Goal: Task Accomplishment & Management: Manage account settings

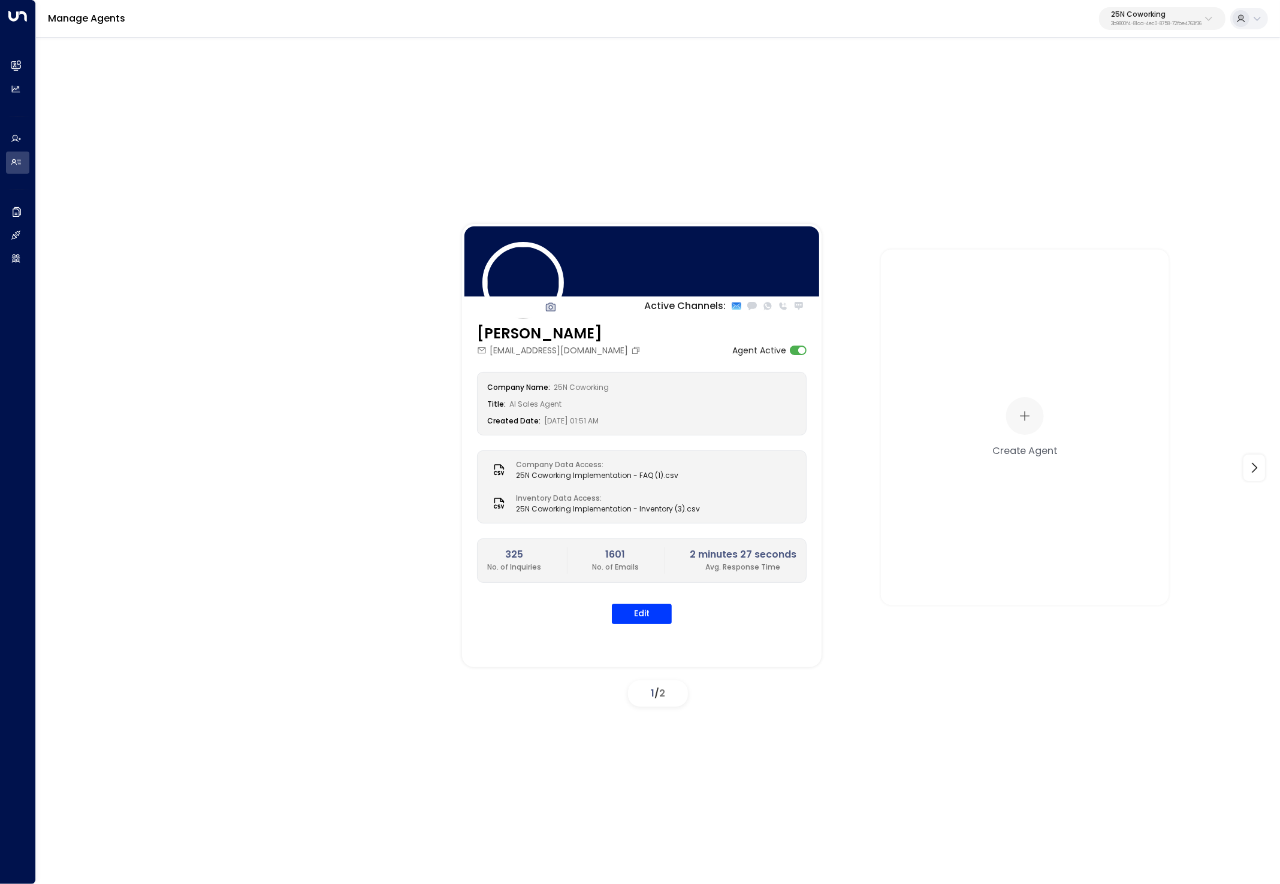
click at [1148, 16] on p "25N Coworking" at bounding box center [1156, 14] width 90 height 7
type input "*****"
click at [1077, 87] on div "Patch ID: e5119684-7cbb-4469-af7e-e9f84628bb31" at bounding box center [1123, 95] width 163 height 25
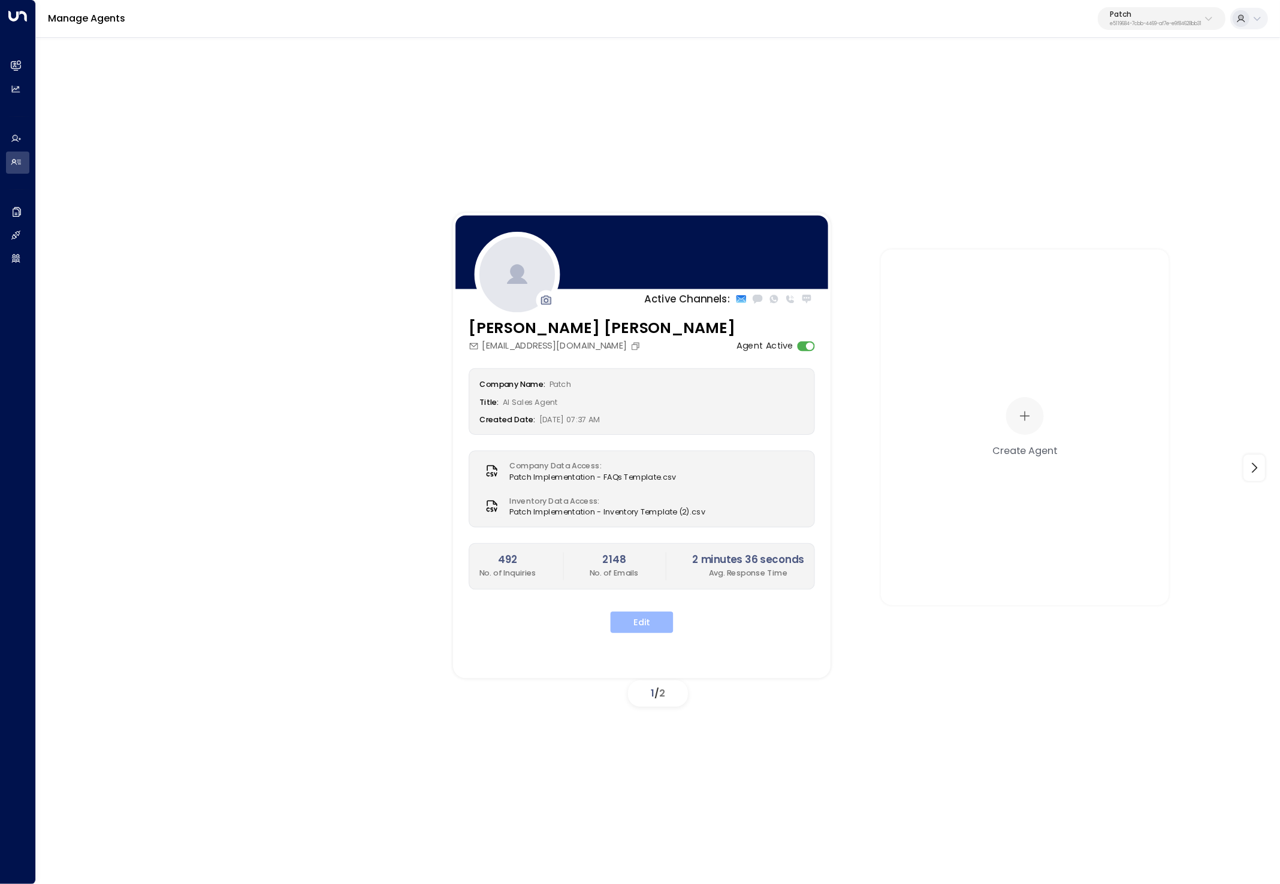
click at [656, 615] on button "Edit" at bounding box center [641, 623] width 63 height 22
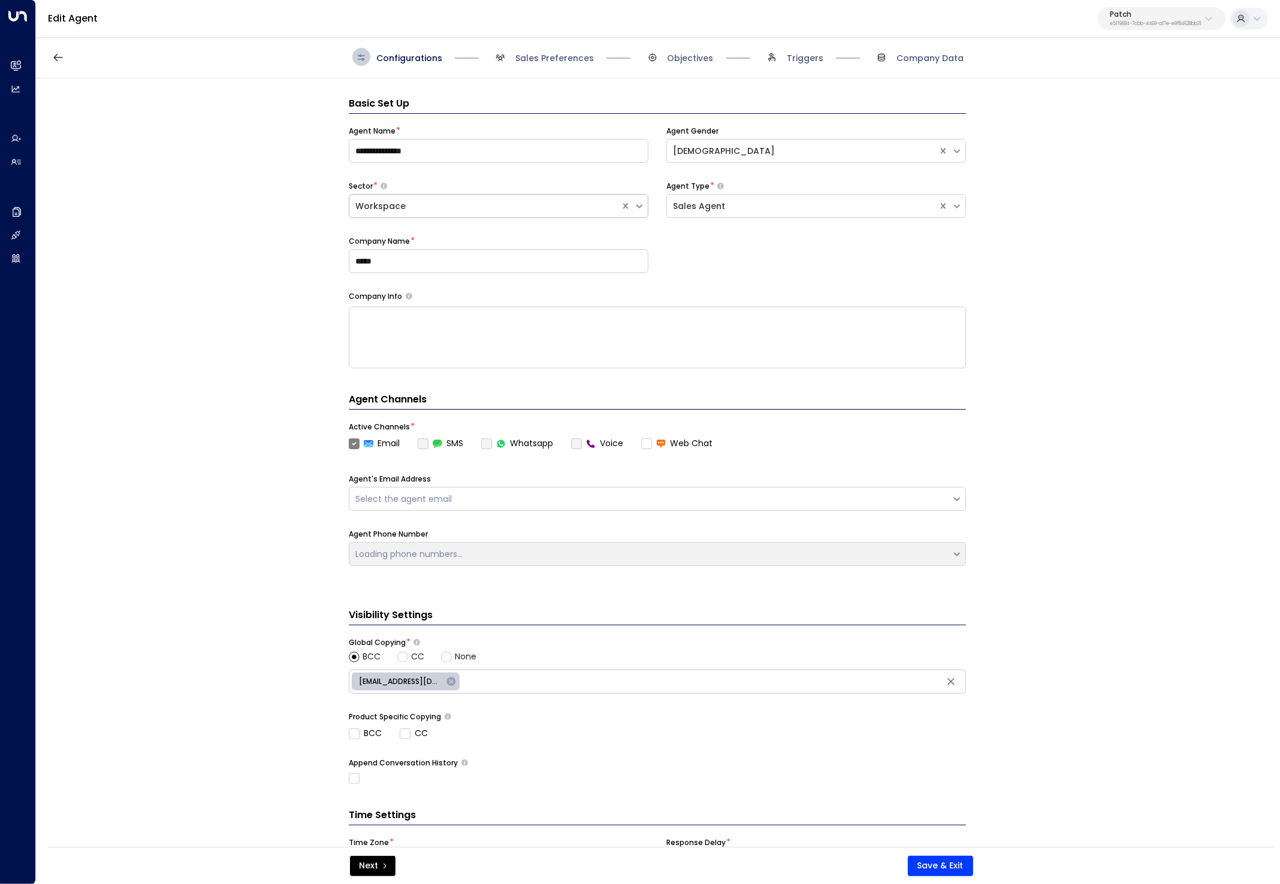
scroll to position [18, 0]
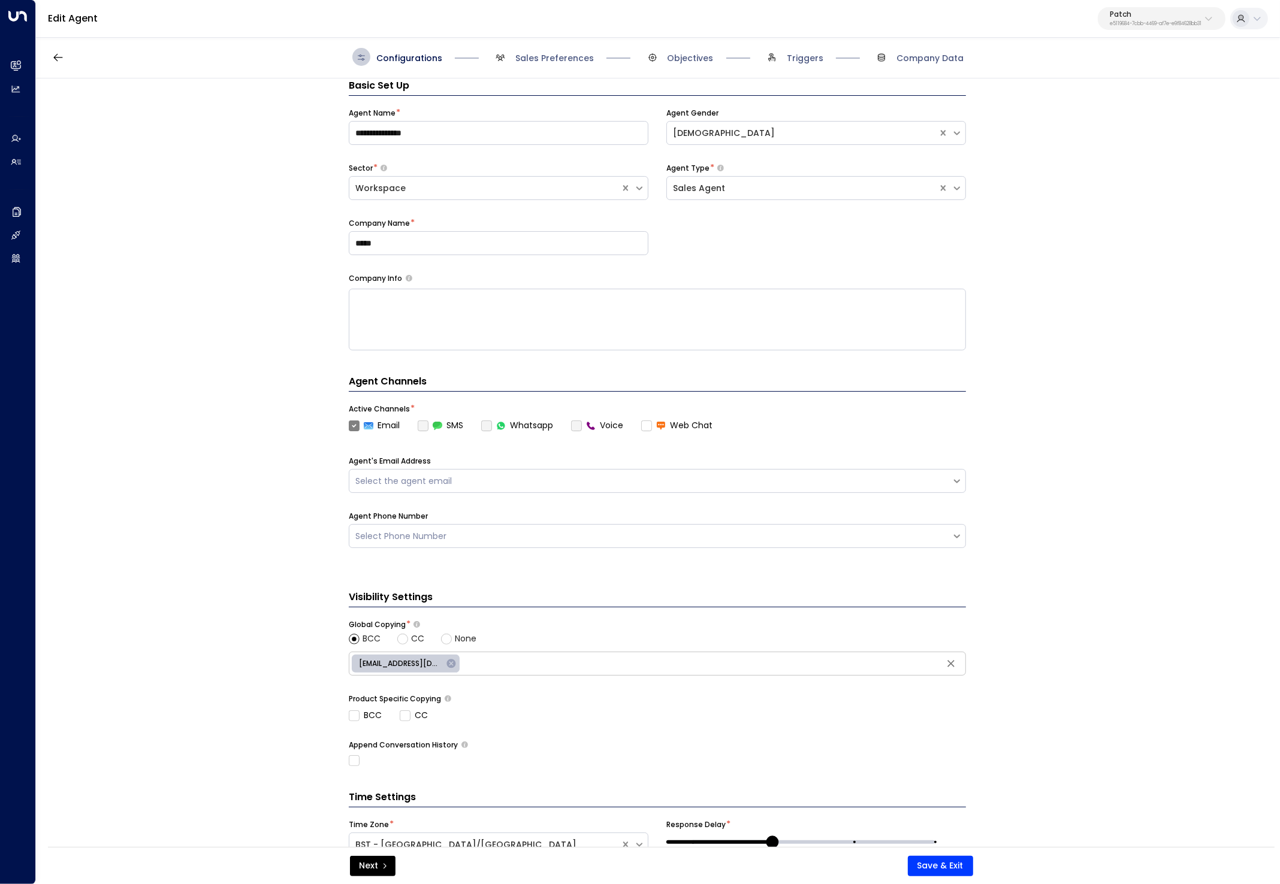
click at [782, 46] on div "Configurations Sales Preferences Objectives Triggers Company Data" at bounding box center [658, 57] width 1244 height 43
click at [781, 66] on div "Configurations Sales Preferences Objectives Triggers Company Data" at bounding box center [658, 57] width 1244 height 43
click at [781, 56] on span at bounding box center [772, 57] width 18 height 18
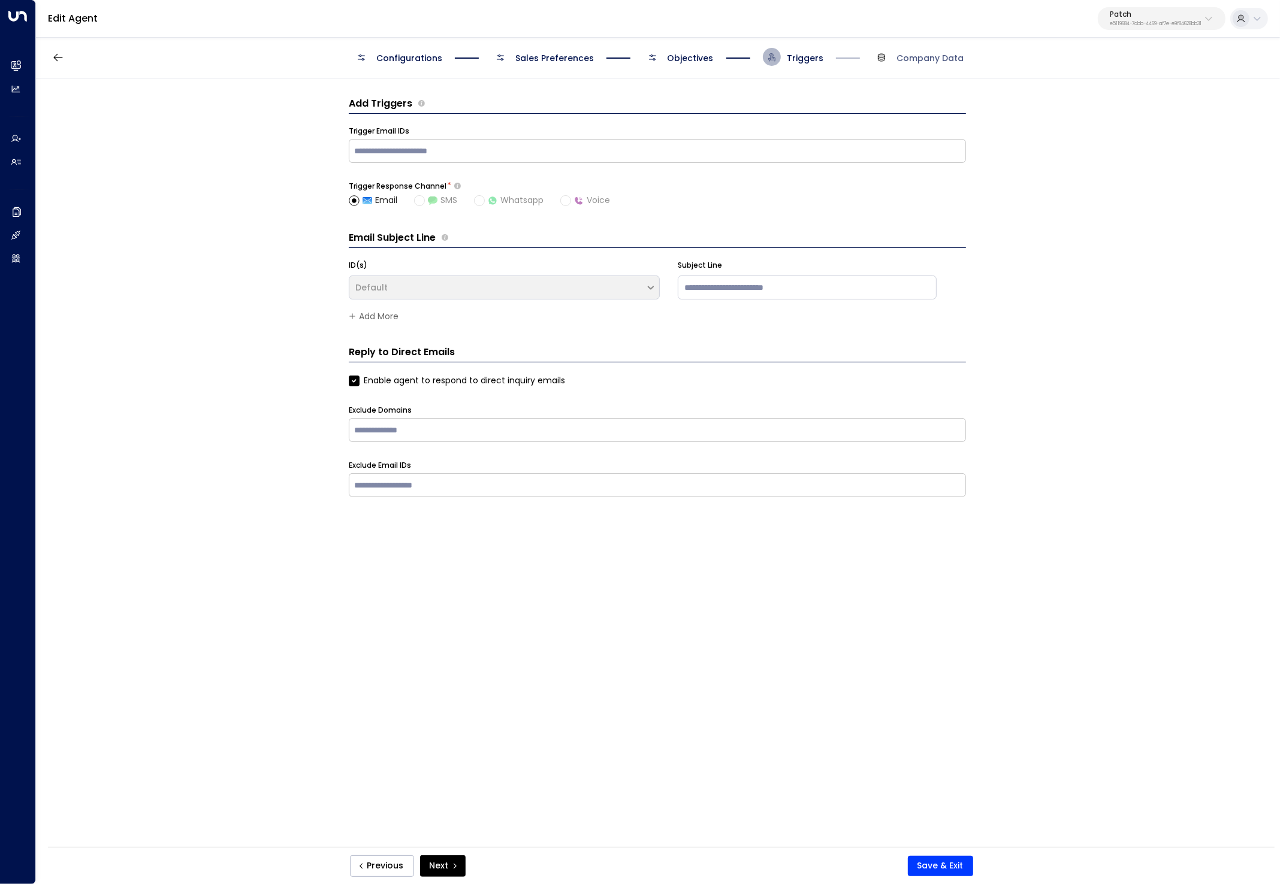
scroll to position [0, 0]
click at [694, 58] on span "Objectives" at bounding box center [690, 58] width 46 height 12
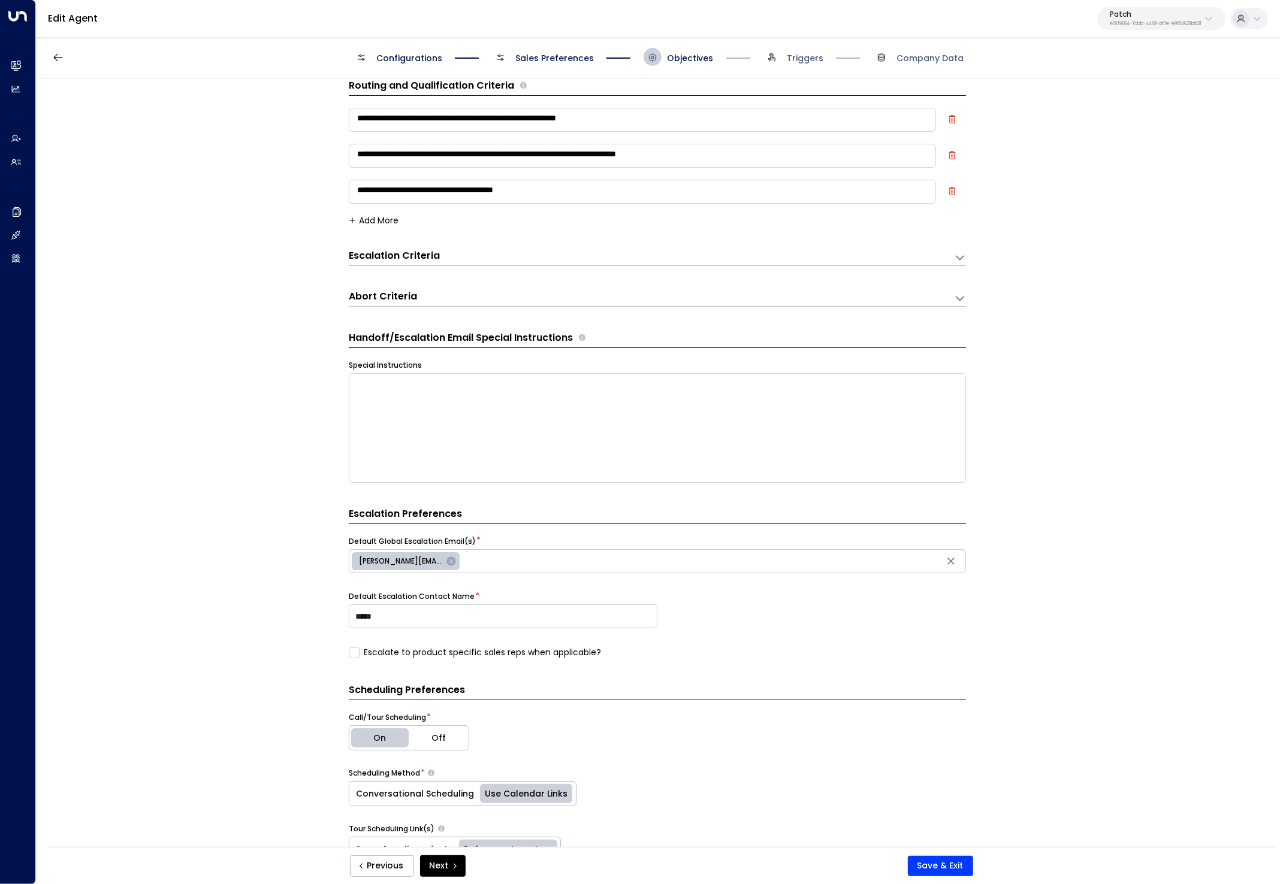
click at [575, 62] on span "Sales Preferences" at bounding box center [554, 58] width 78 height 12
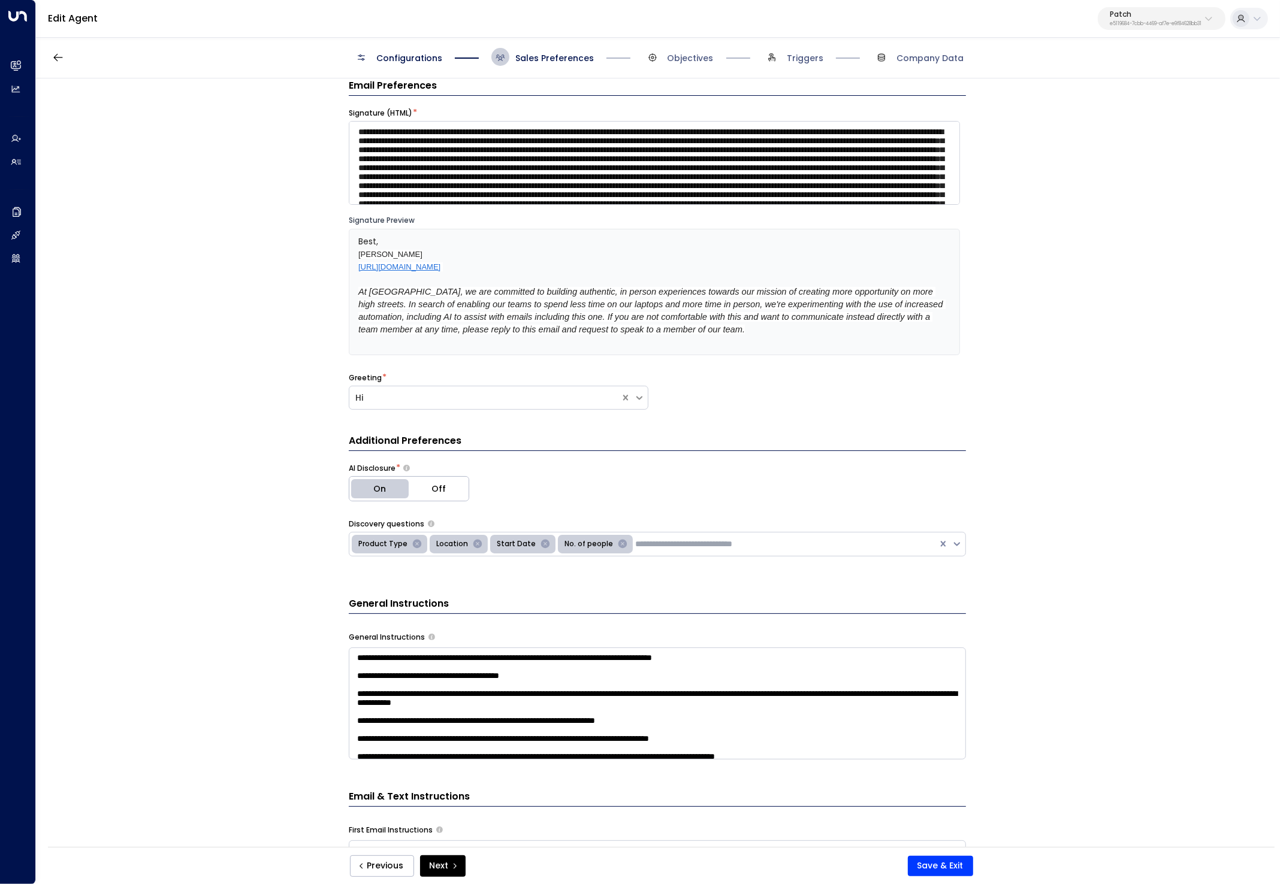
click at [389, 59] on span "Configurations" at bounding box center [409, 58] width 66 height 12
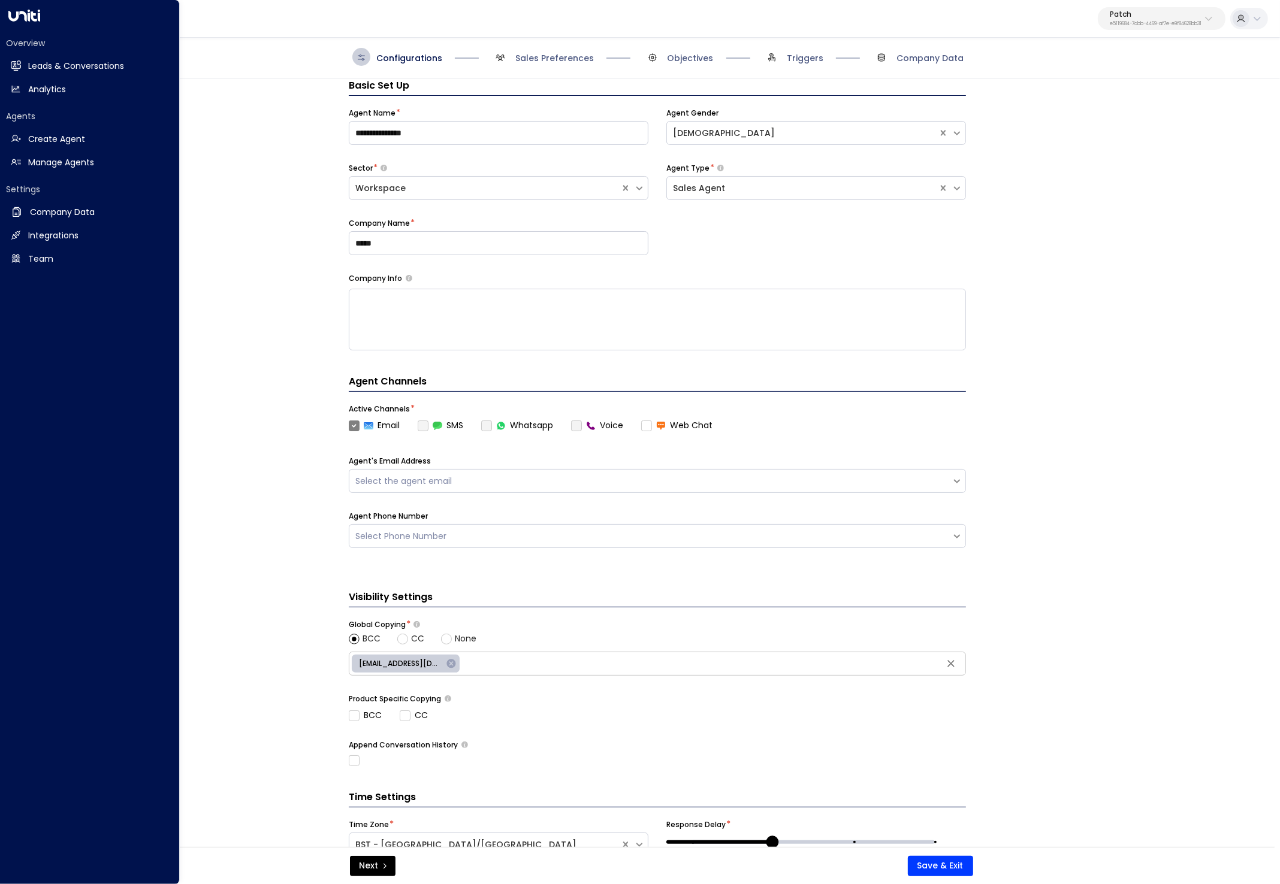
click at [4, 70] on div "Overview Leads & Conversations Leads & Conversations Analytics Analytics Agents…" at bounding box center [90, 442] width 180 height 884
click at [24, 62] on link "Leads & Conversations Leads & Conversations" at bounding box center [89, 66] width 167 height 22
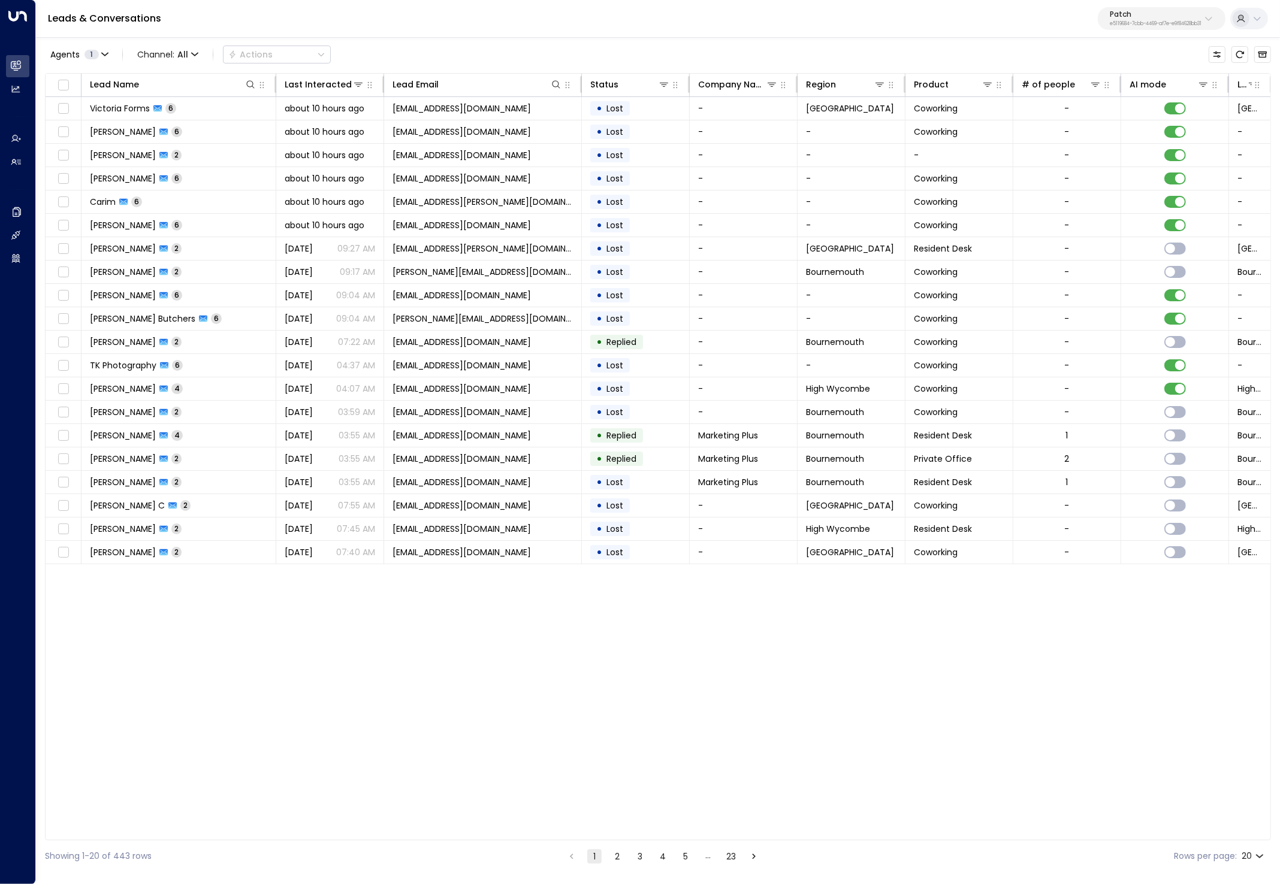
drag, startPoint x: 536, startPoint y: 839, endPoint x: 786, endPoint y: 818, distance: 250.7
click at [789, 818] on div "Lead Name Last Interacted Lead Email Status Company Name Region Product # of pe…" at bounding box center [658, 456] width 1226 height 767
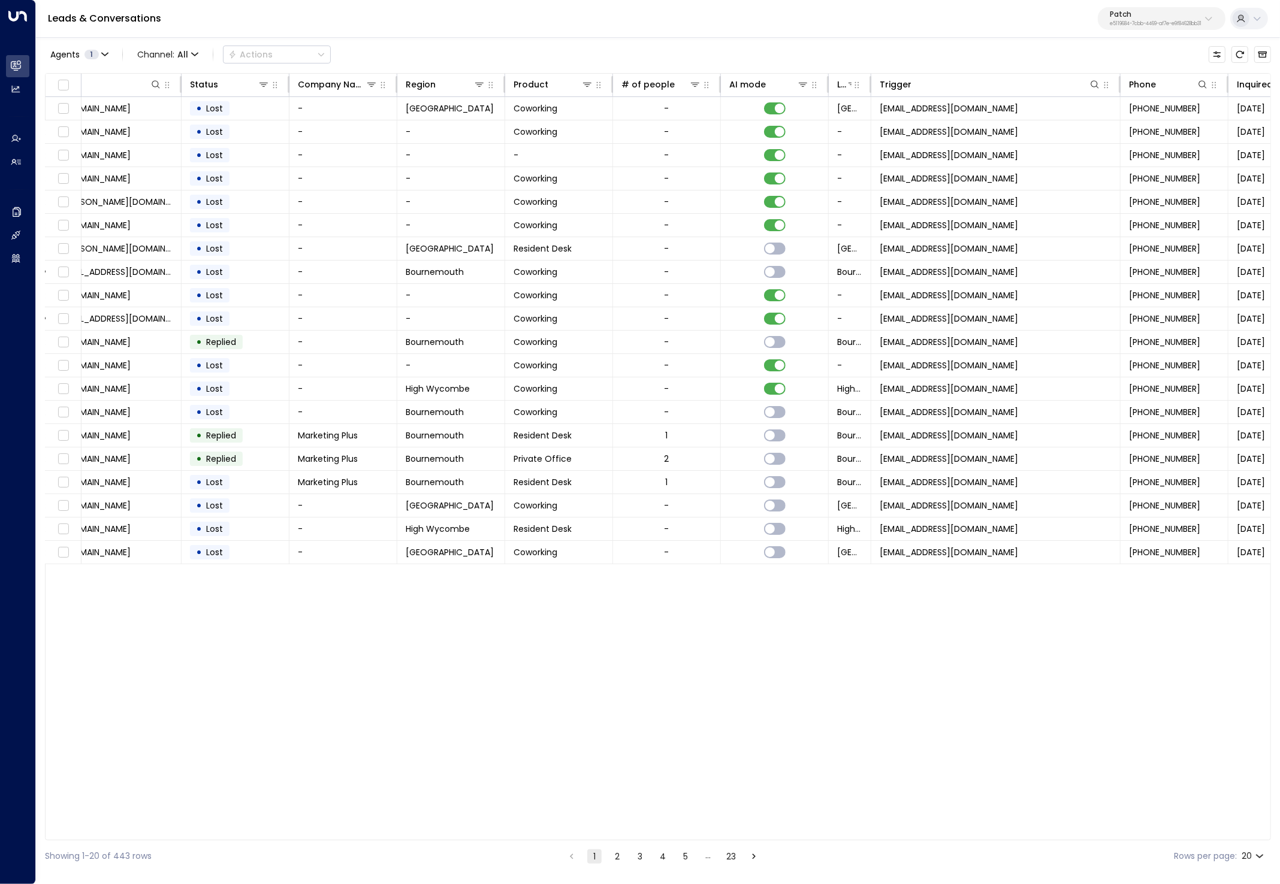
scroll to position [0, 467]
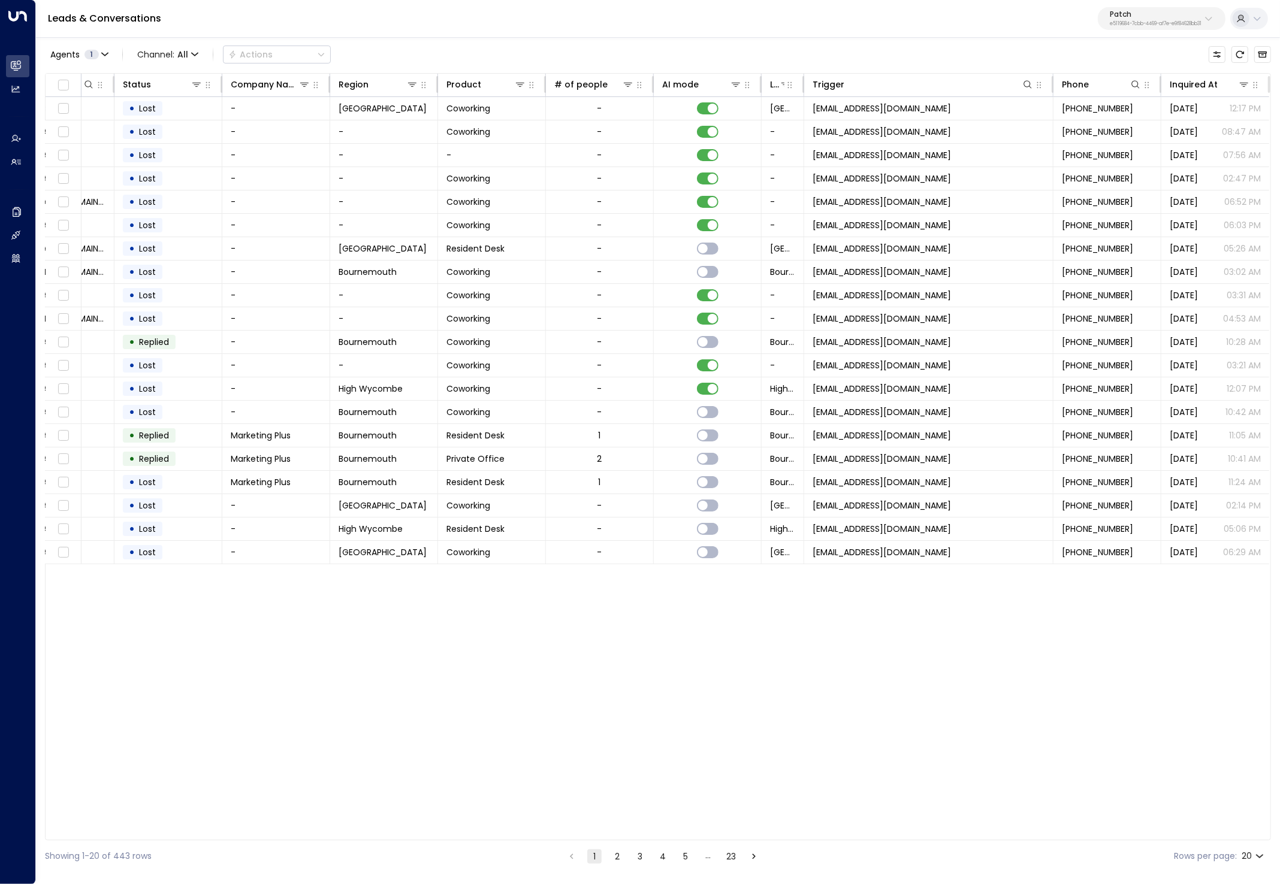
drag, startPoint x: 1214, startPoint y: 69, endPoint x: 1216, endPoint y: 80, distance: 10.9
click at [1214, 71] on div "Agents 1 Channel: All Actions Lead Name Last Interacted Lead Email Status Compa…" at bounding box center [658, 454] width 1226 height 836
click at [1217, 80] on div at bounding box center [1233, 84] width 32 height 12
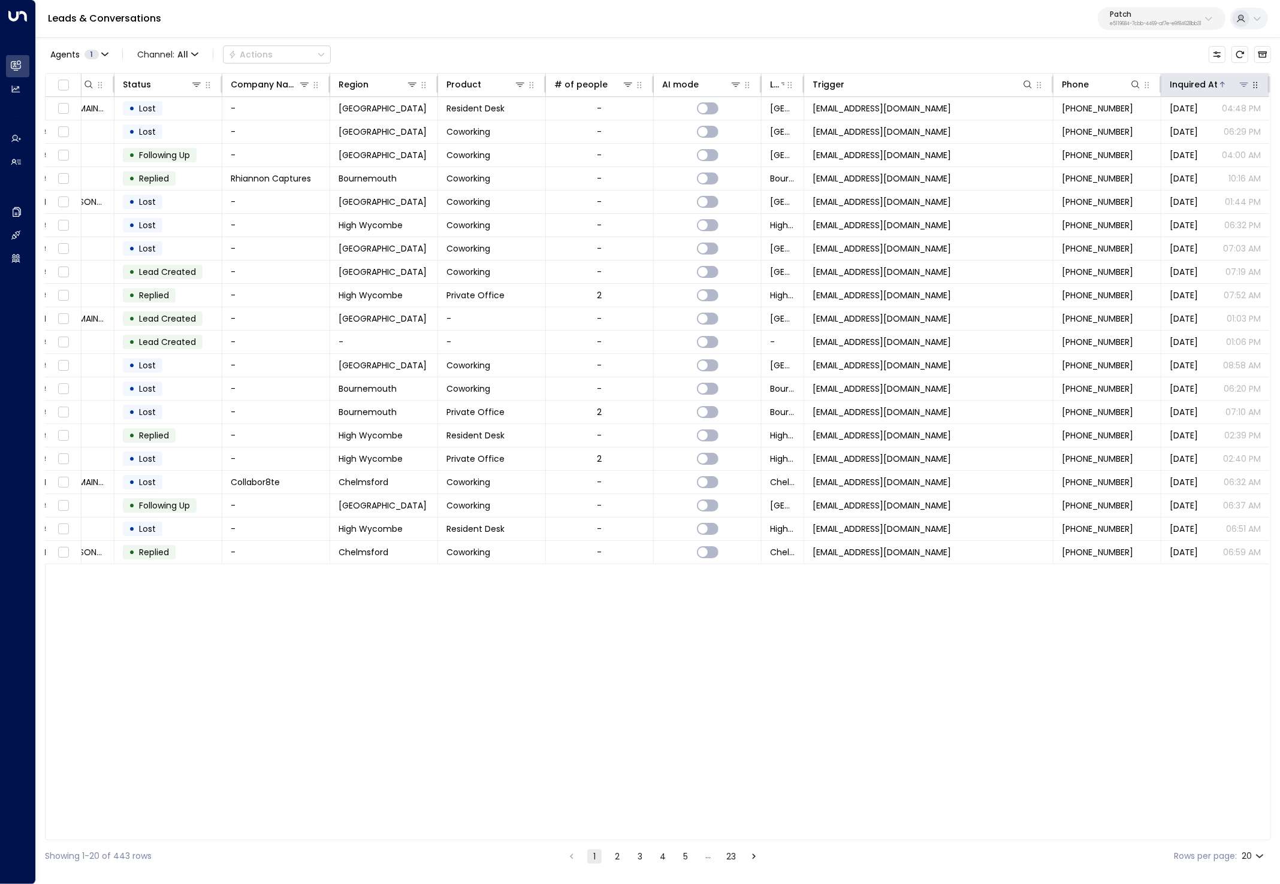
click at [1219, 81] on icon at bounding box center [1222, 84] width 7 height 7
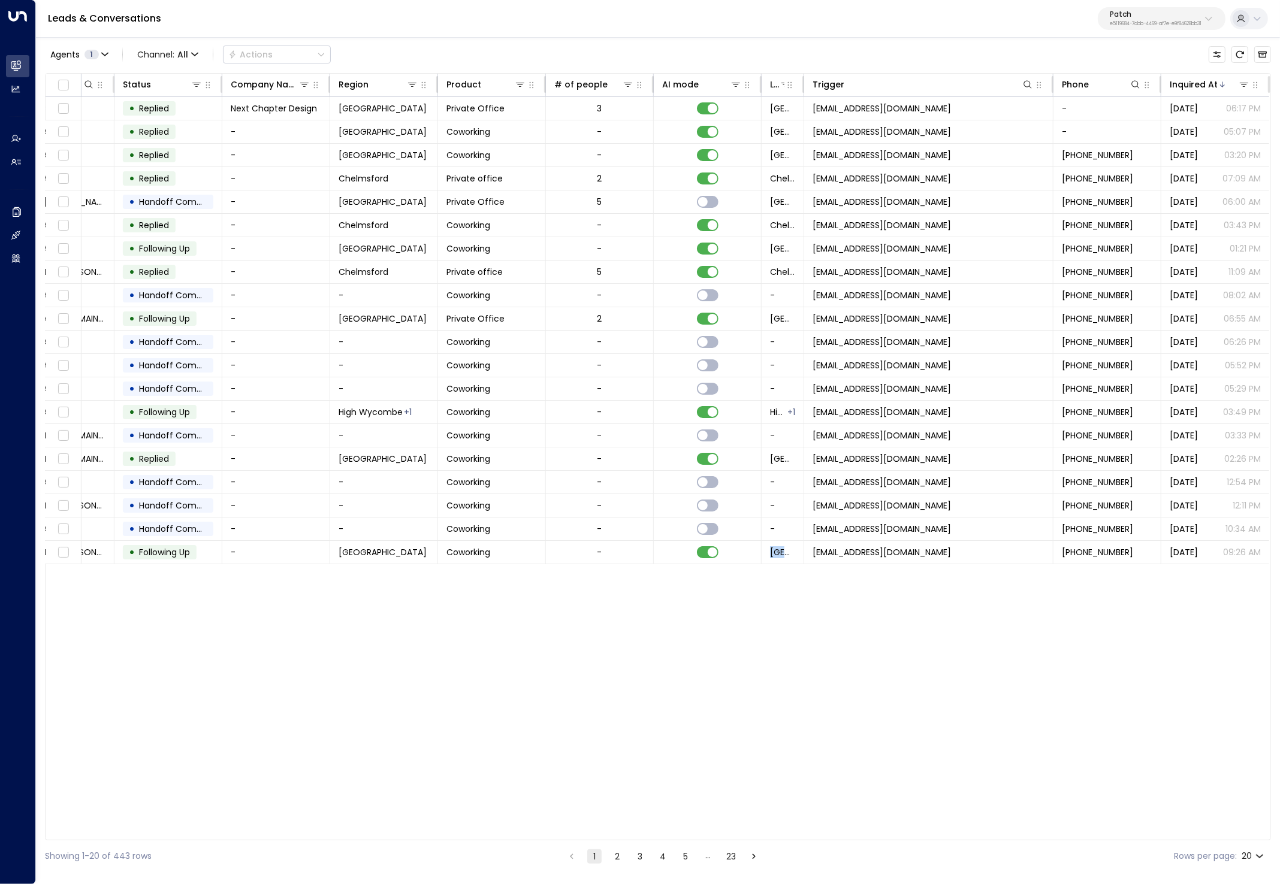
drag, startPoint x: 767, startPoint y: 835, endPoint x: 754, endPoint y: 836, distance: 13.2
click at [754, 836] on div "Lead Name Last Interacted Lead Email Status Company Name Region Product # of pe…" at bounding box center [658, 456] width 1226 height 767
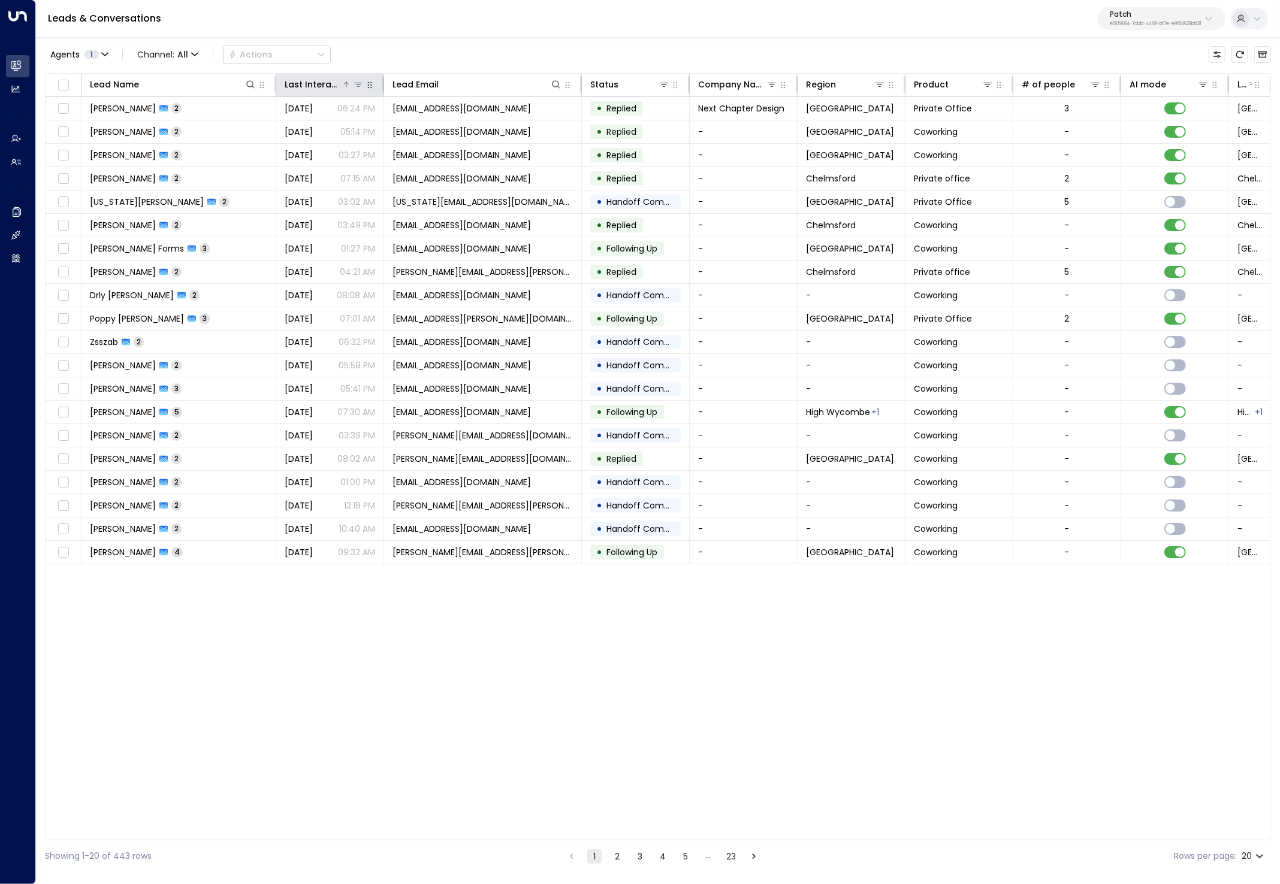
click at [337, 77] on div "Last Interacted" at bounding box center [313, 84] width 57 height 14
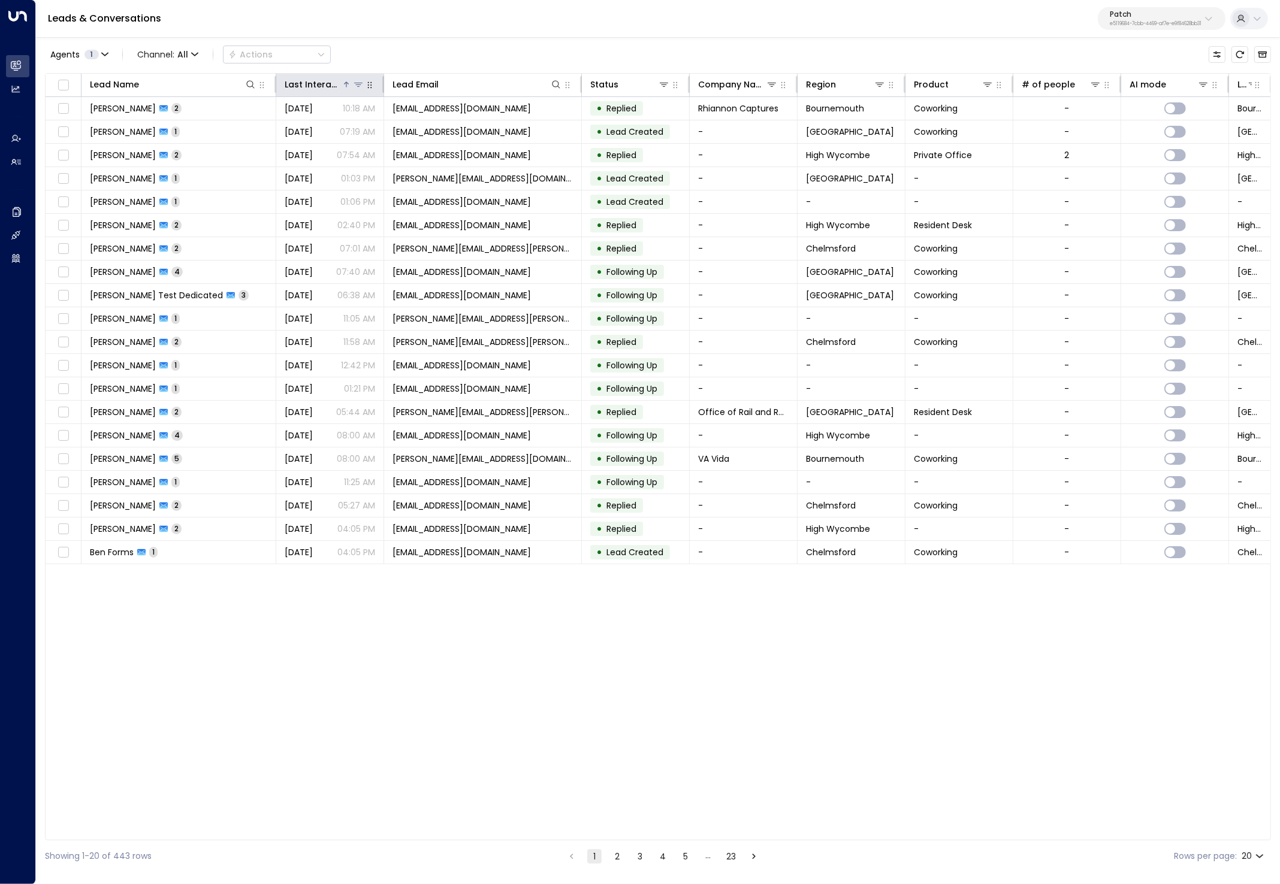
click at [337, 77] on div "Last Interacted" at bounding box center [313, 84] width 57 height 14
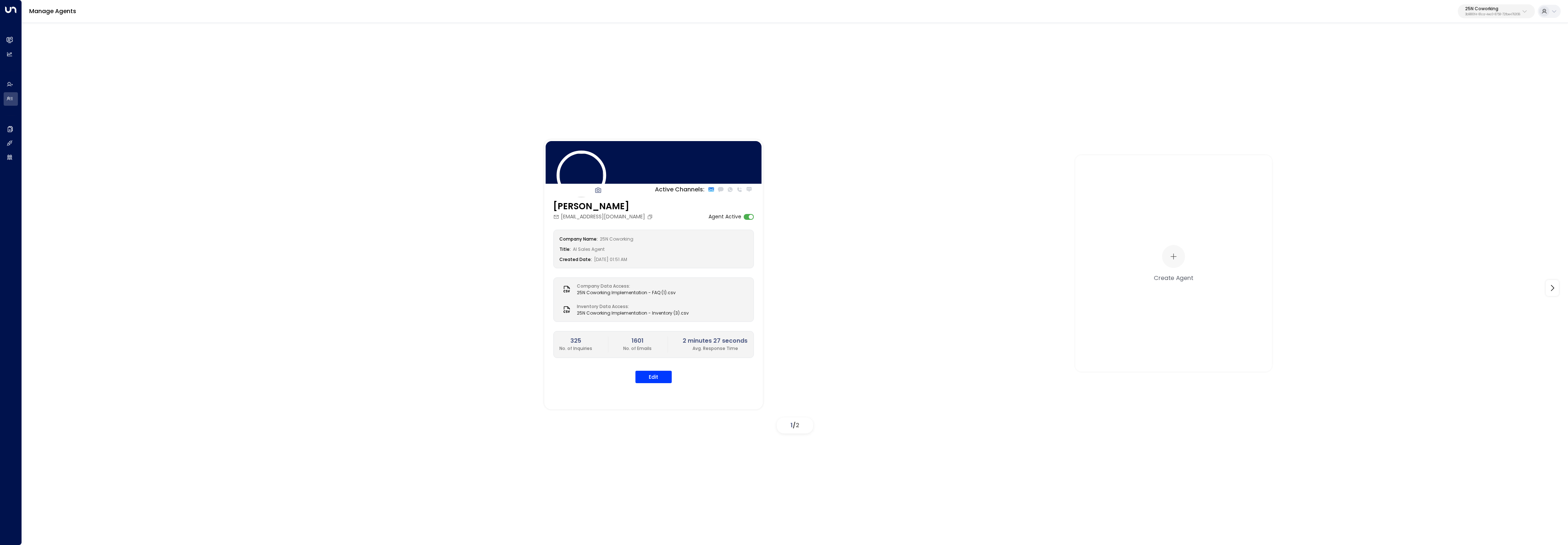
click at [1468, 10] on p "25N Coworking" at bounding box center [1493, 9] width 55 height 4
type input "******"
click at [1444, 58] on span "ID: 17248963-7bae-4f68-a6e0-04e589c1c15e" at bounding box center [1474, 61] width 100 height 7
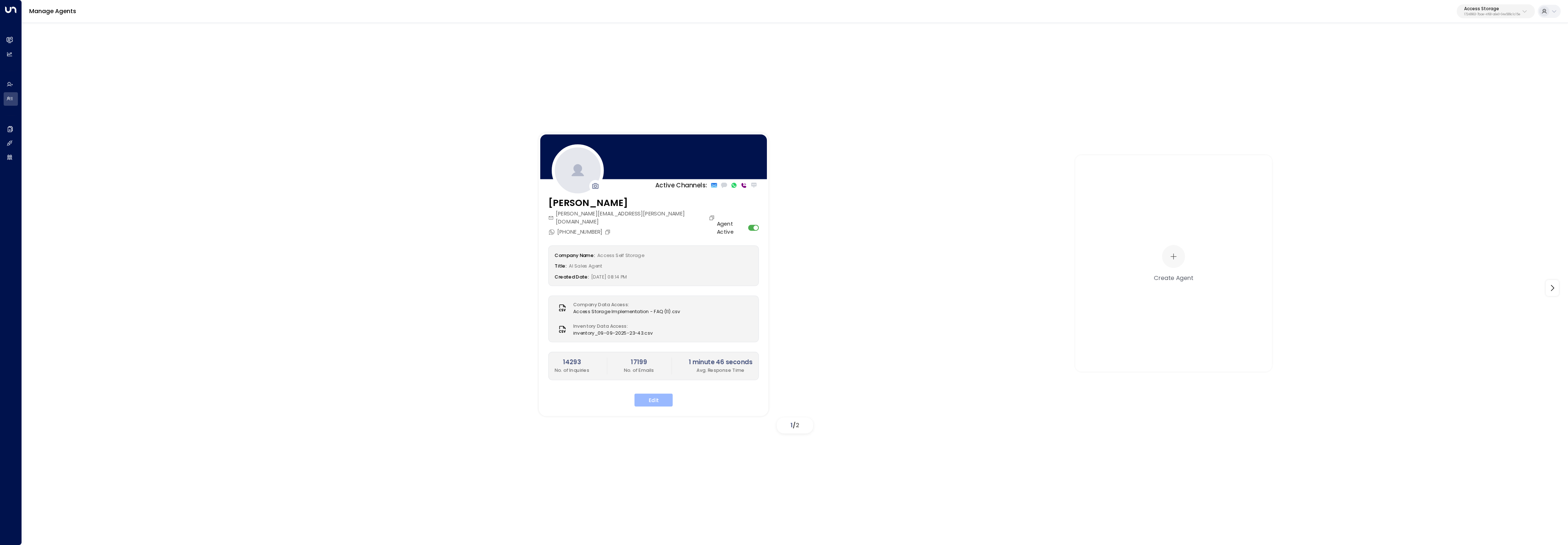
click at [656, 394] on button "Edit" at bounding box center [653, 400] width 38 height 13
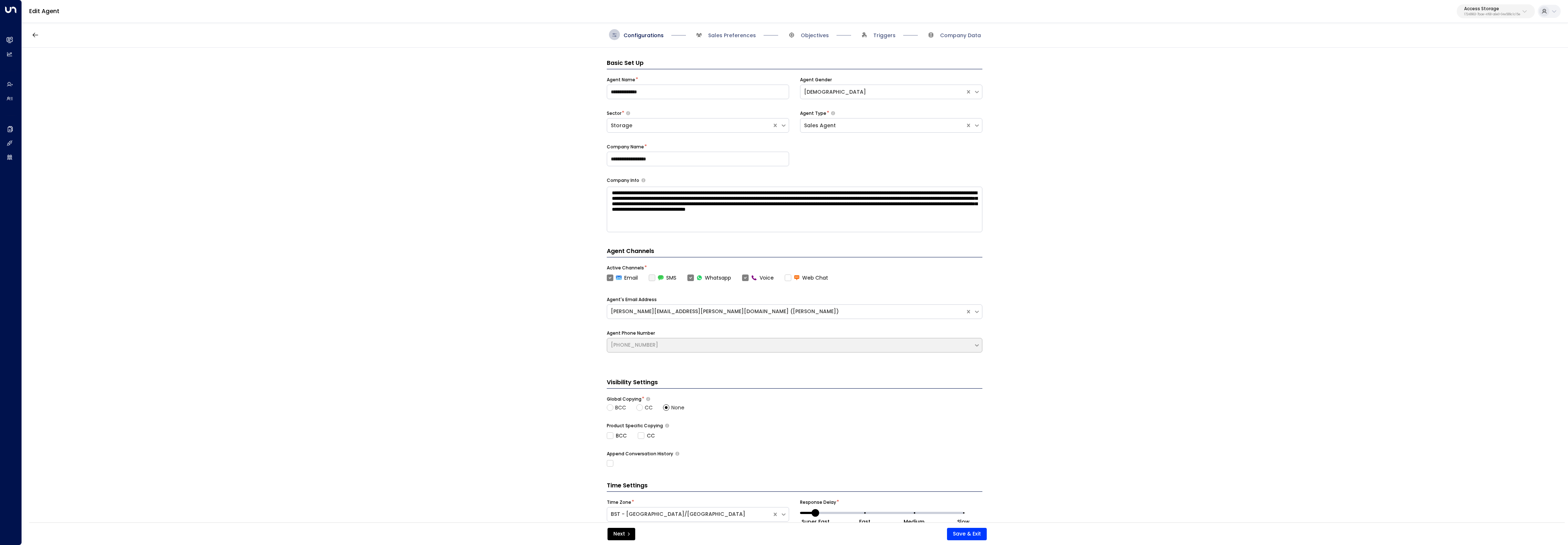
scroll to position [11, 0]
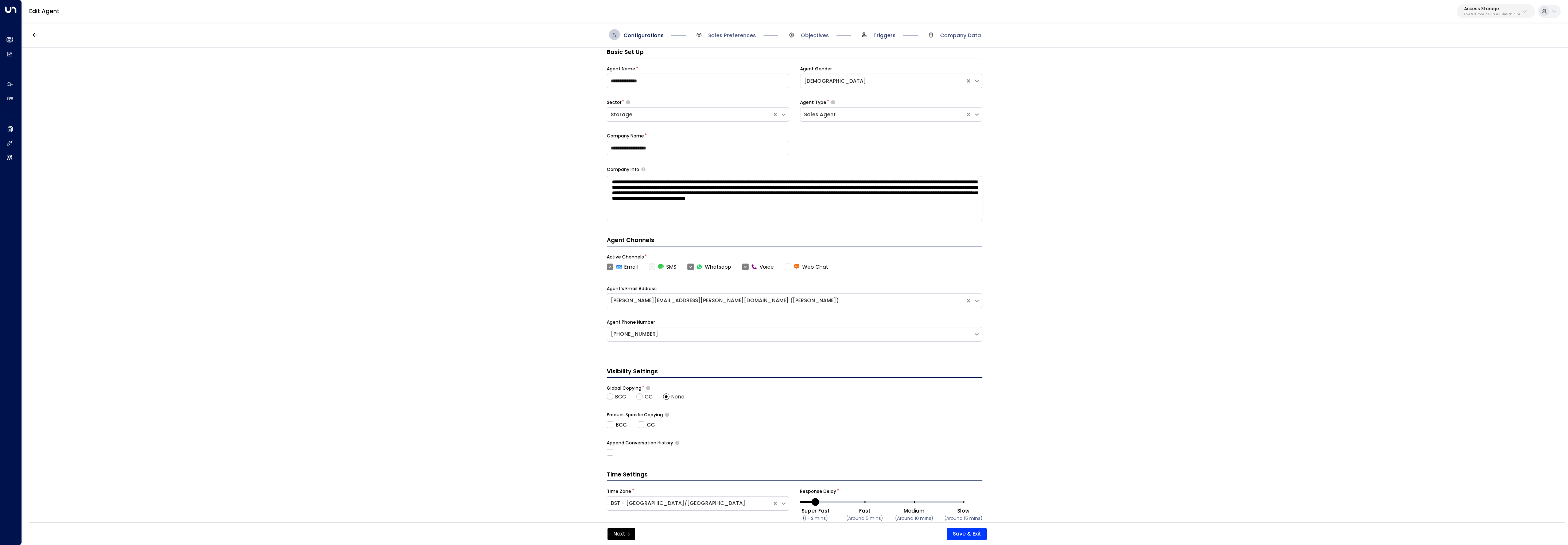
click at [884, 37] on span "Triggers" at bounding box center [884, 35] width 23 height 7
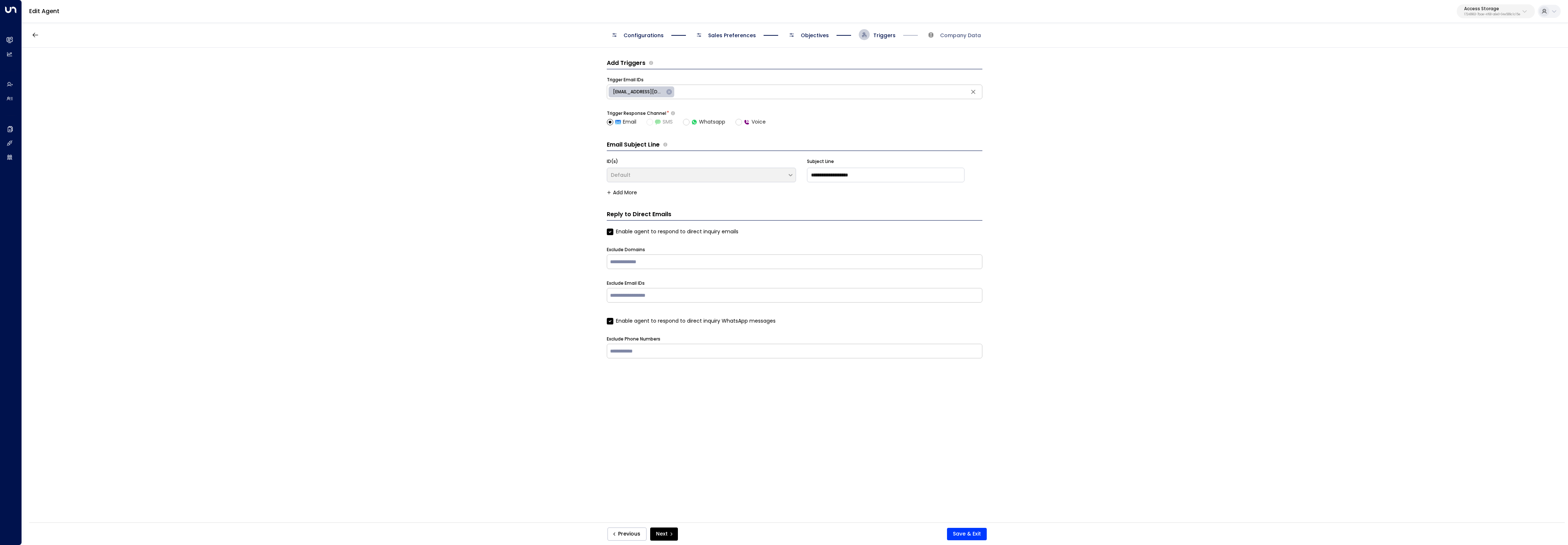
click at [818, 38] on span "Objectives" at bounding box center [815, 35] width 28 height 7
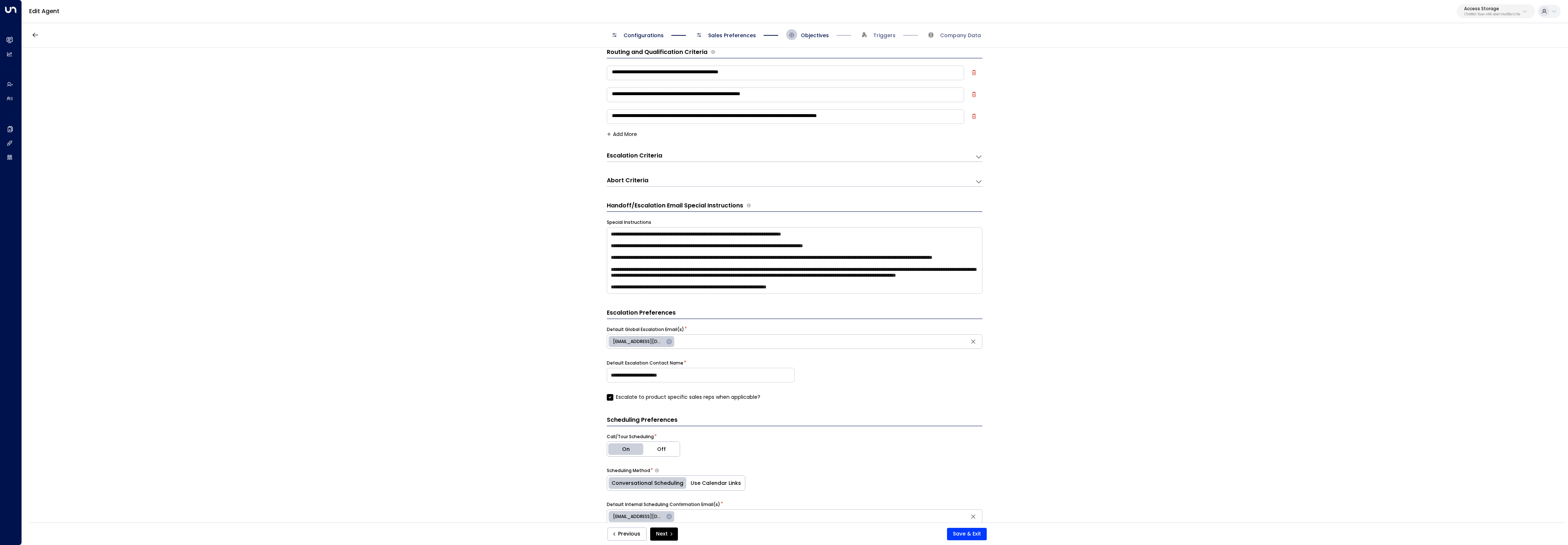
scroll to position [12, 0]
click at [868, 299] on form "**********" at bounding box center [794, 444] width 376 height 794
click at [863, 293] on textarea "**********" at bounding box center [794, 260] width 376 height 67
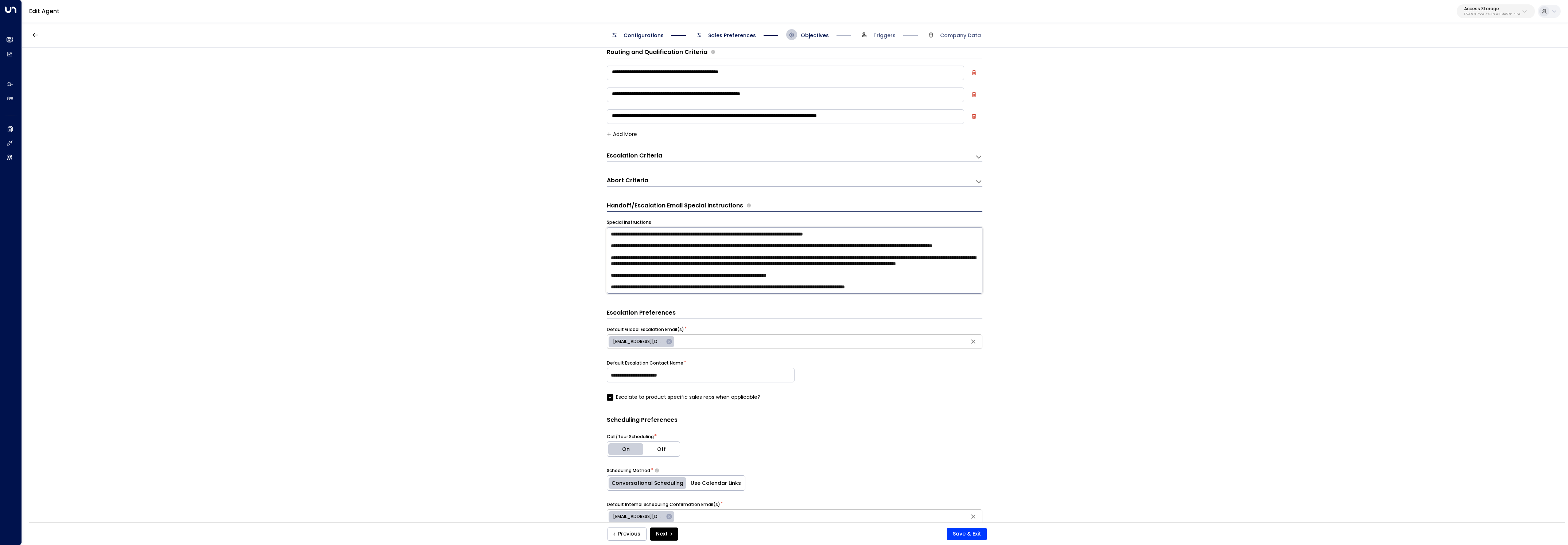
type textarea "**********"
click at [961, 535] on button "Save & Exit" at bounding box center [967, 533] width 40 height 12
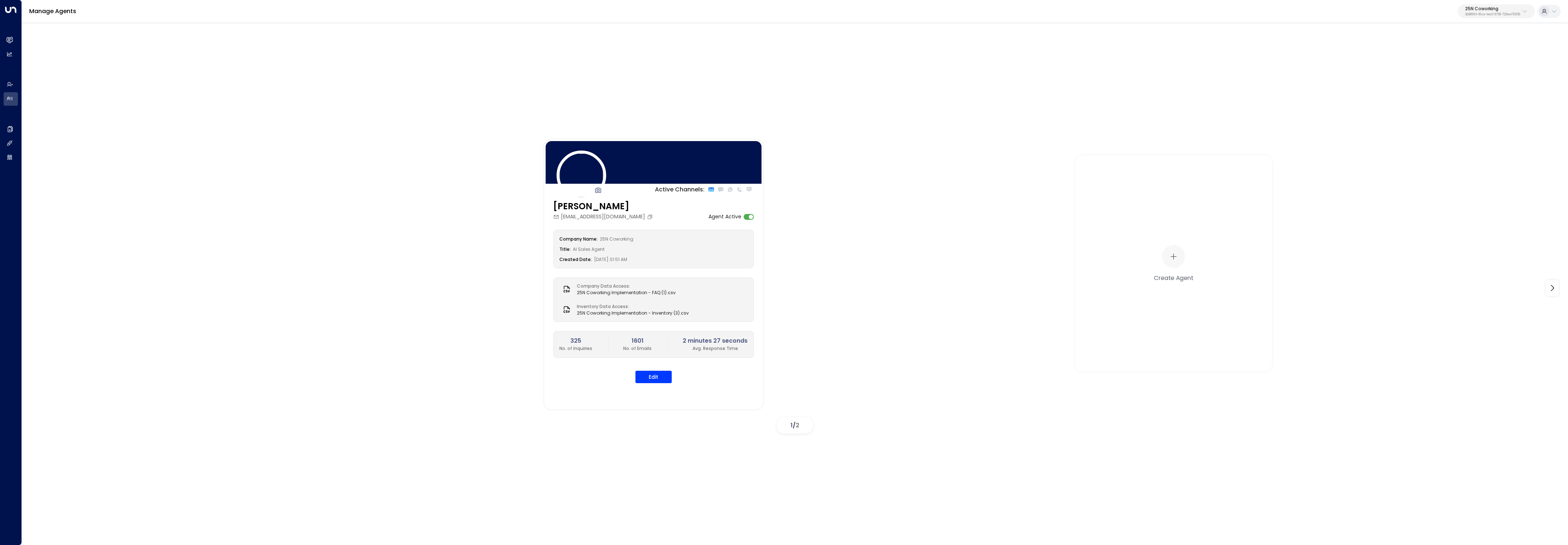
click at [1496, 13] on p "3b9800f4-81ca-4ec0-8758-72fbe4763f36" at bounding box center [1493, 15] width 55 height 3
type input "*******"
click at [1449, 54] on div "Inspire Communities ID: 5ac0484e-0702-4bbb-8380-6168aea91a66" at bounding box center [1476, 58] width 105 height 15
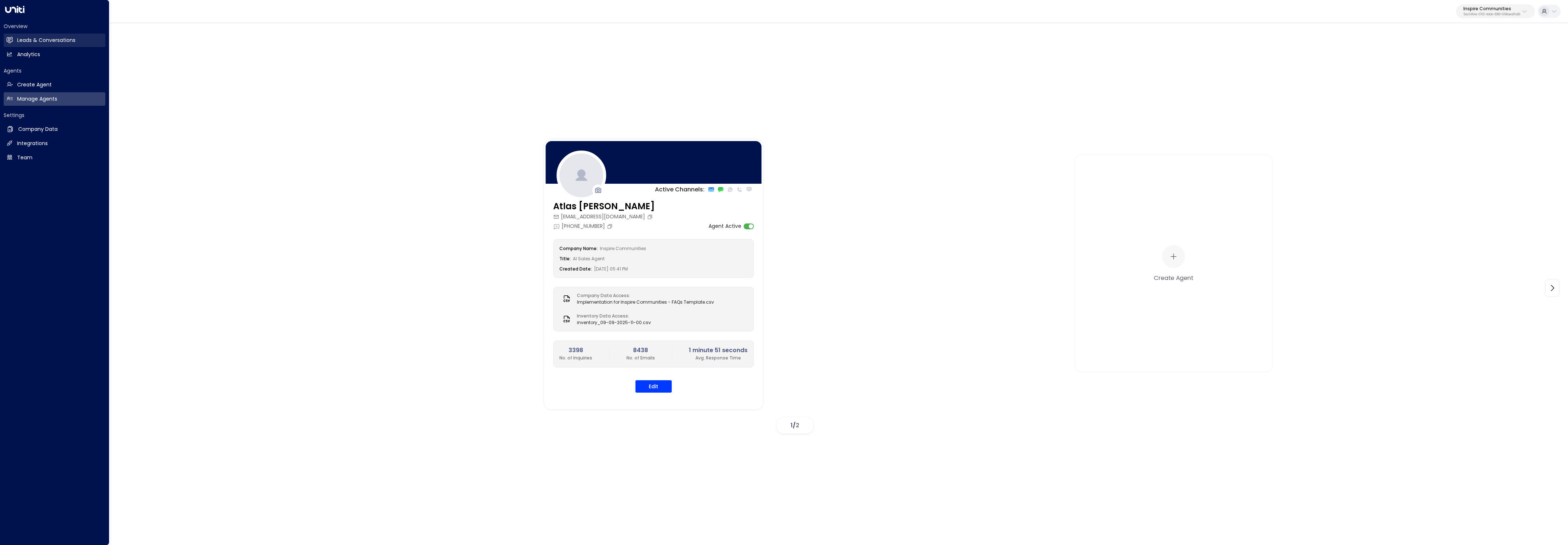
click at [27, 40] on h2 "Leads & Conversations" at bounding box center [46, 40] width 58 height 8
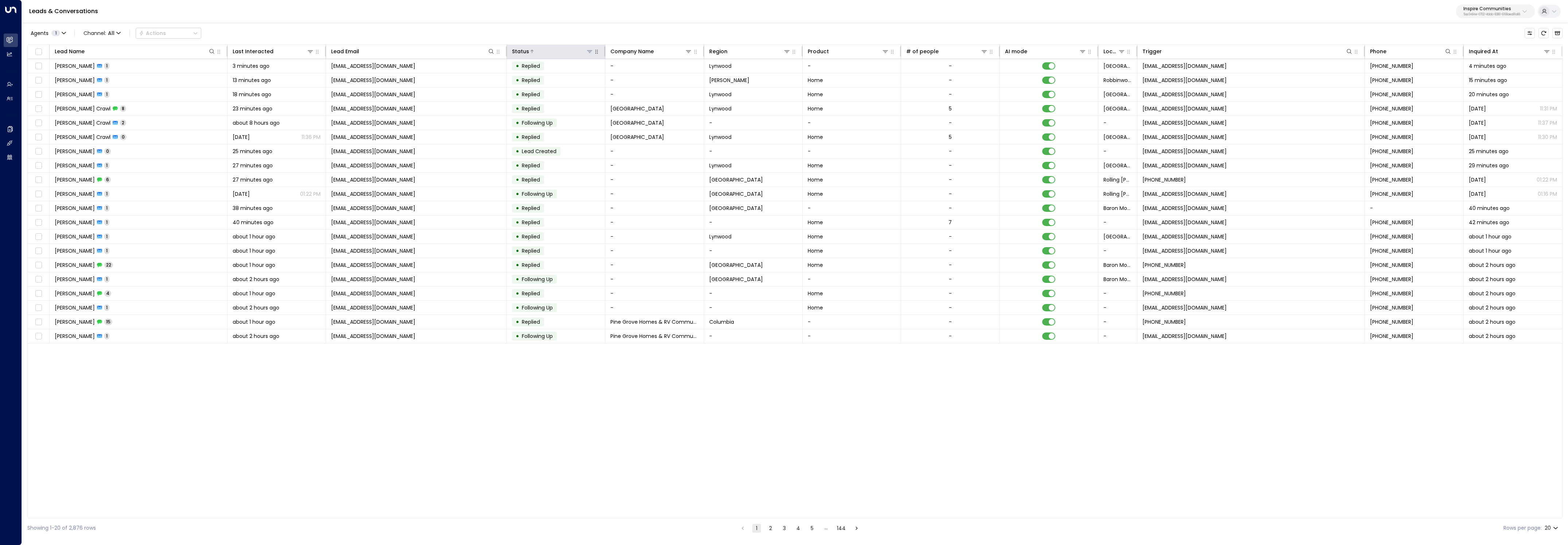
click at [585, 52] on div at bounding box center [561, 51] width 64 height 7
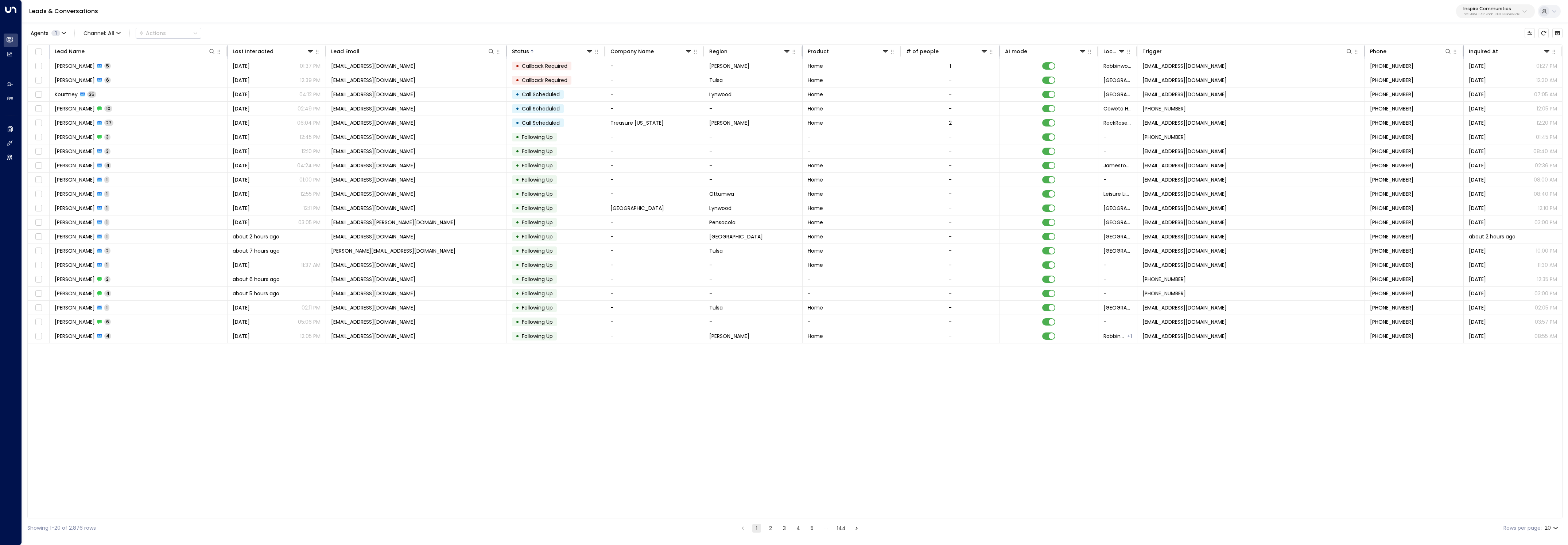
click at [763, 529] on ul "1 2 3 4 5 … 144" at bounding box center [800, 527] width 123 height 9
click at [752, 527] on button "1" at bounding box center [757, 528] width 9 height 9
click at [1513, 53] on div at bounding box center [1524, 51] width 52 height 7
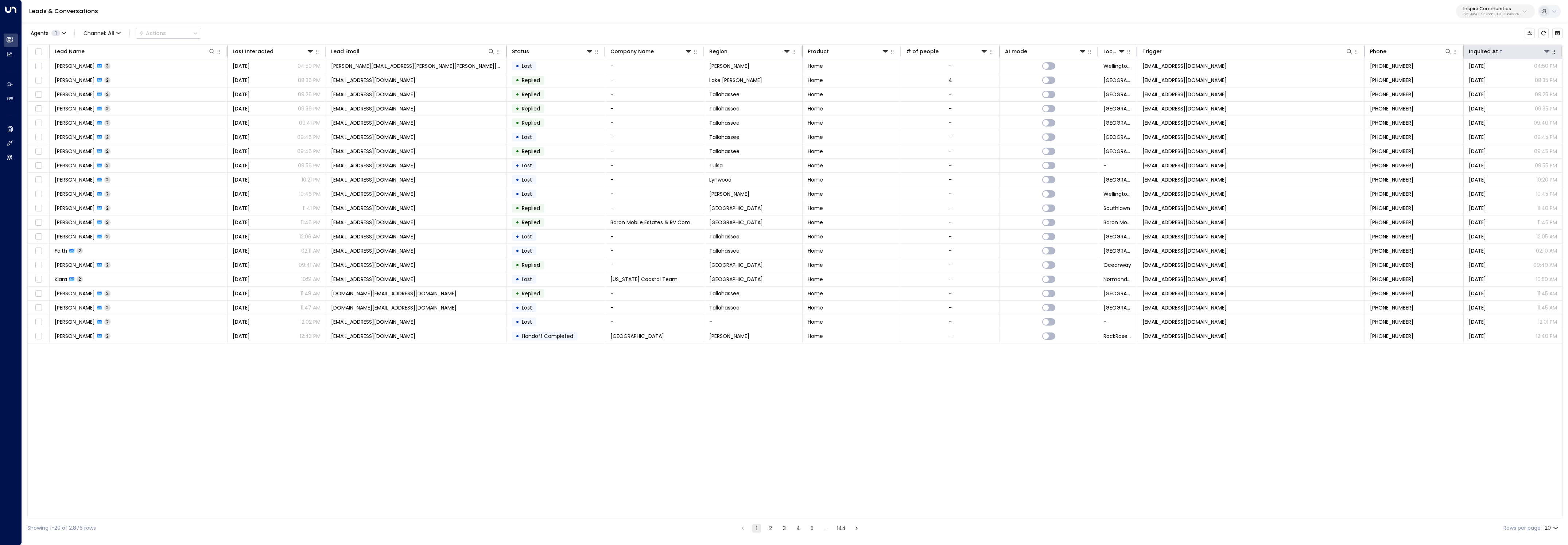
click at [1513, 53] on div at bounding box center [1524, 51] width 52 height 7
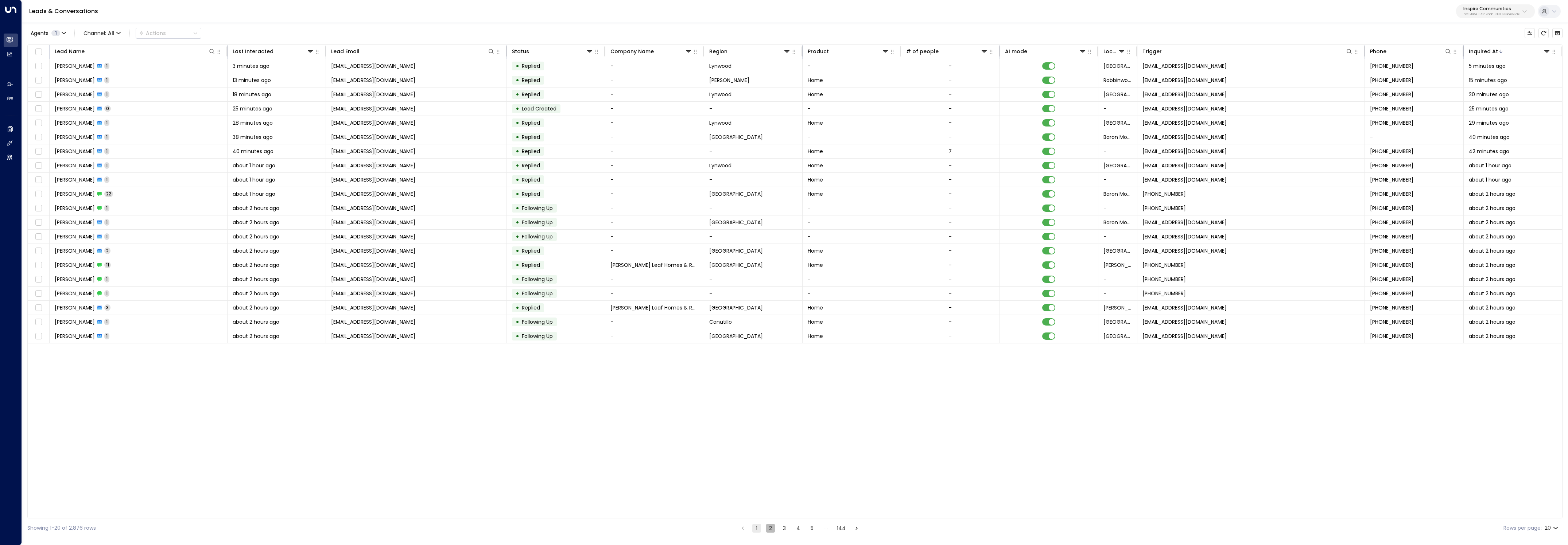
click at [772, 529] on button "2" at bounding box center [771, 528] width 9 height 9
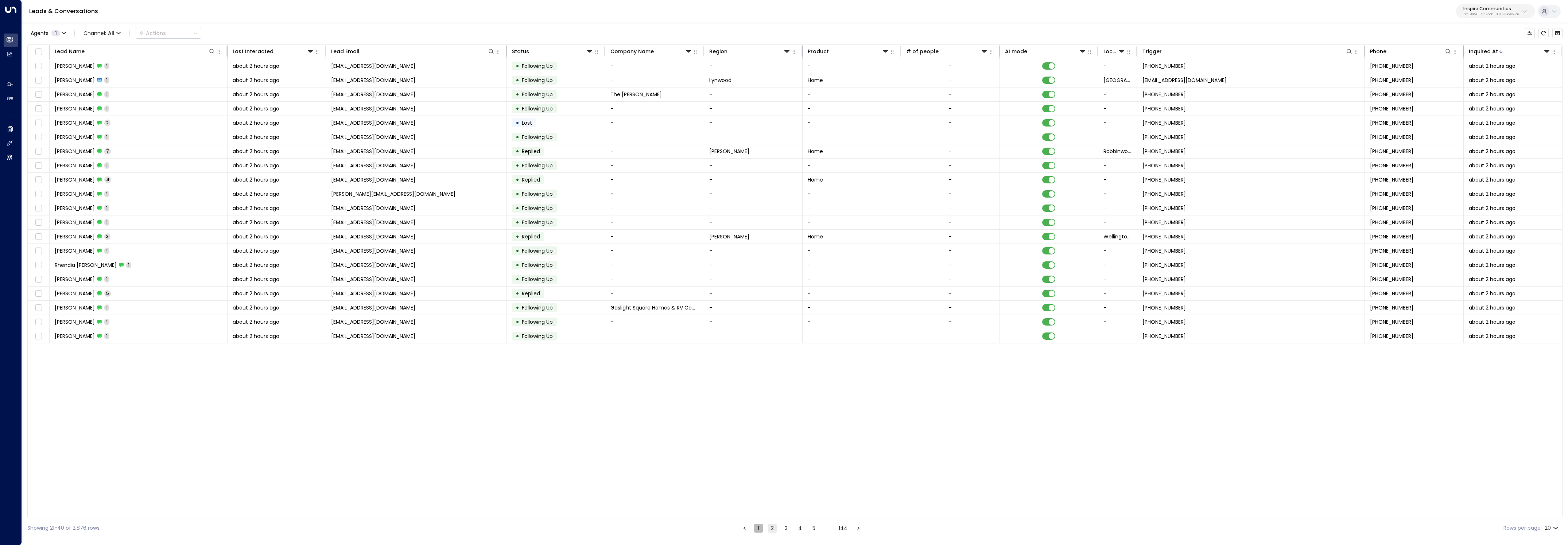
click at [755, 530] on button "1" at bounding box center [758, 528] width 9 height 9
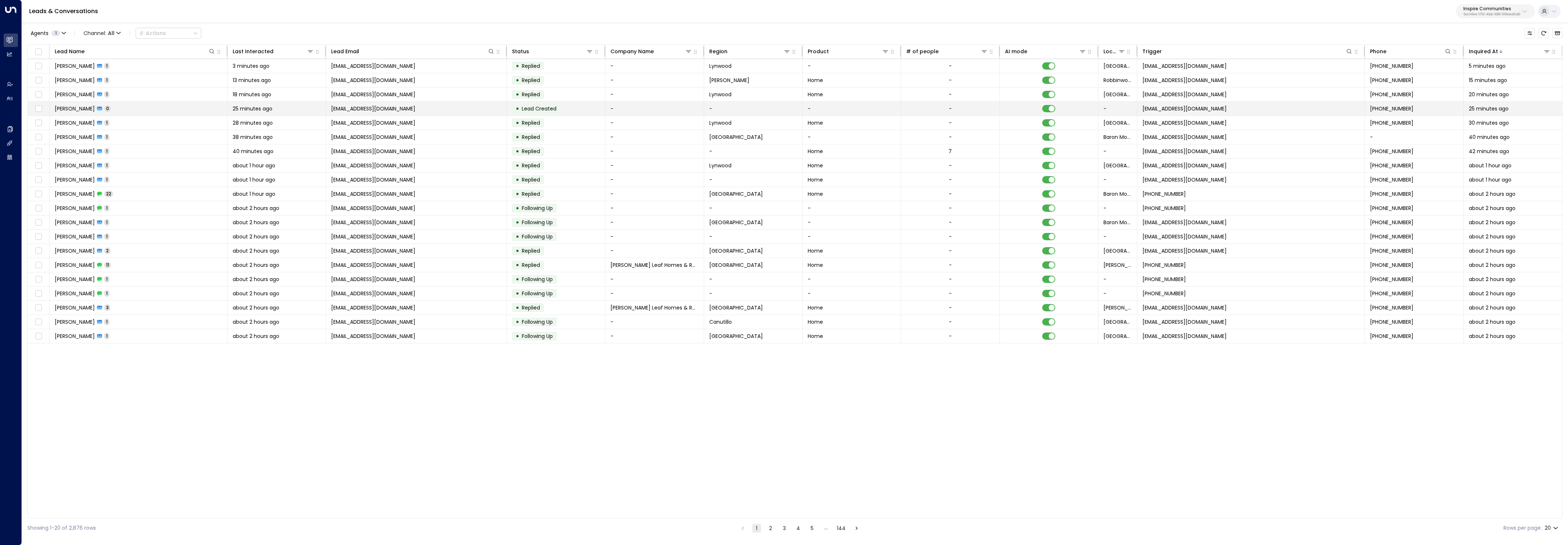
click at [576, 111] on td "• Lead Created" at bounding box center [556, 108] width 99 height 14
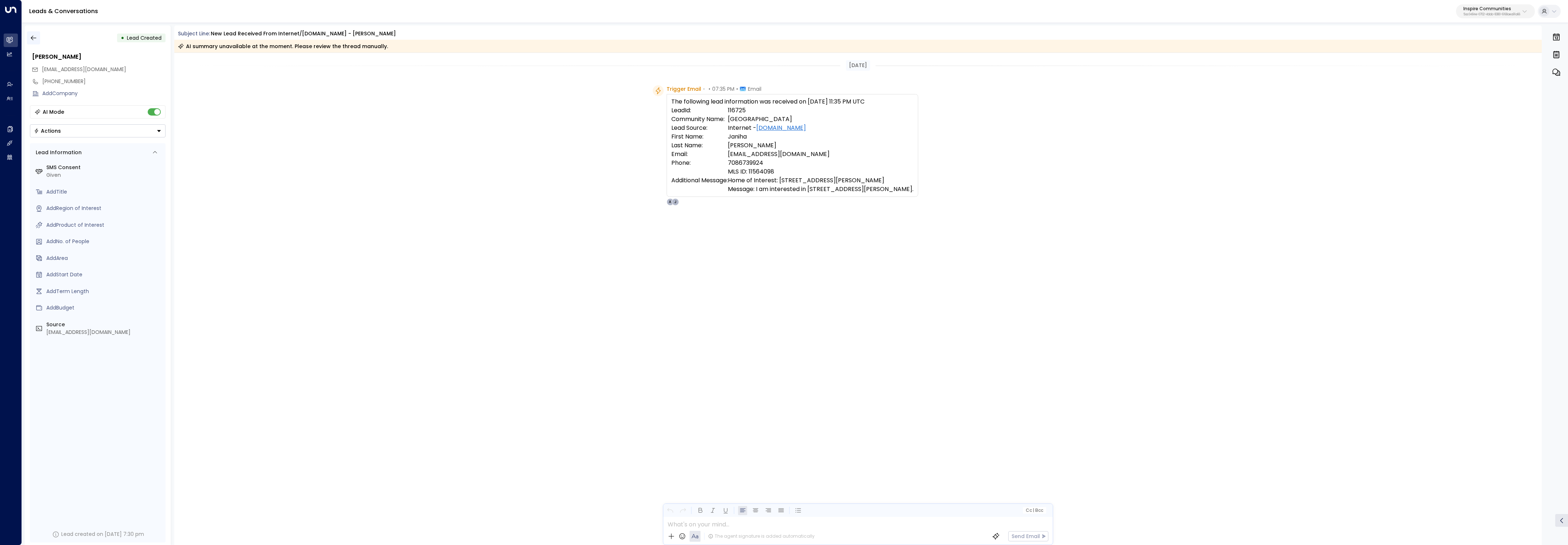
click at [39, 40] on button "button" at bounding box center [33, 38] width 13 height 13
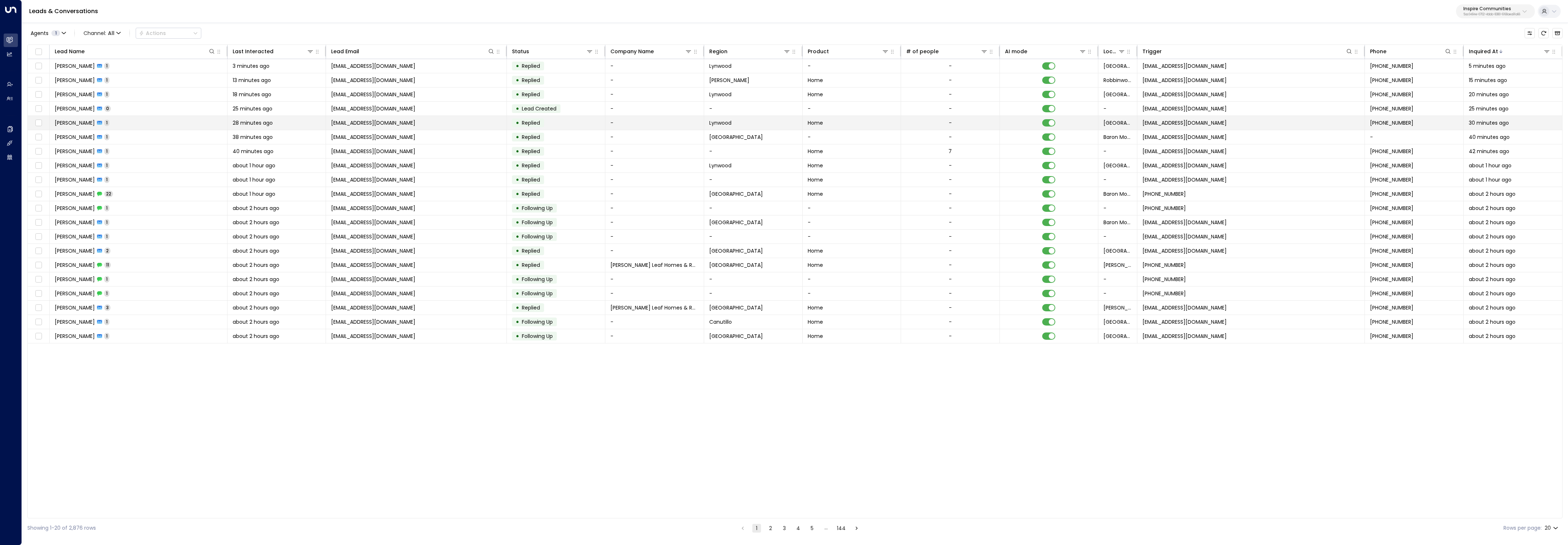
click at [143, 123] on td "Janiha Jennings 1" at bounding box center [138, 123] width 178 height 14
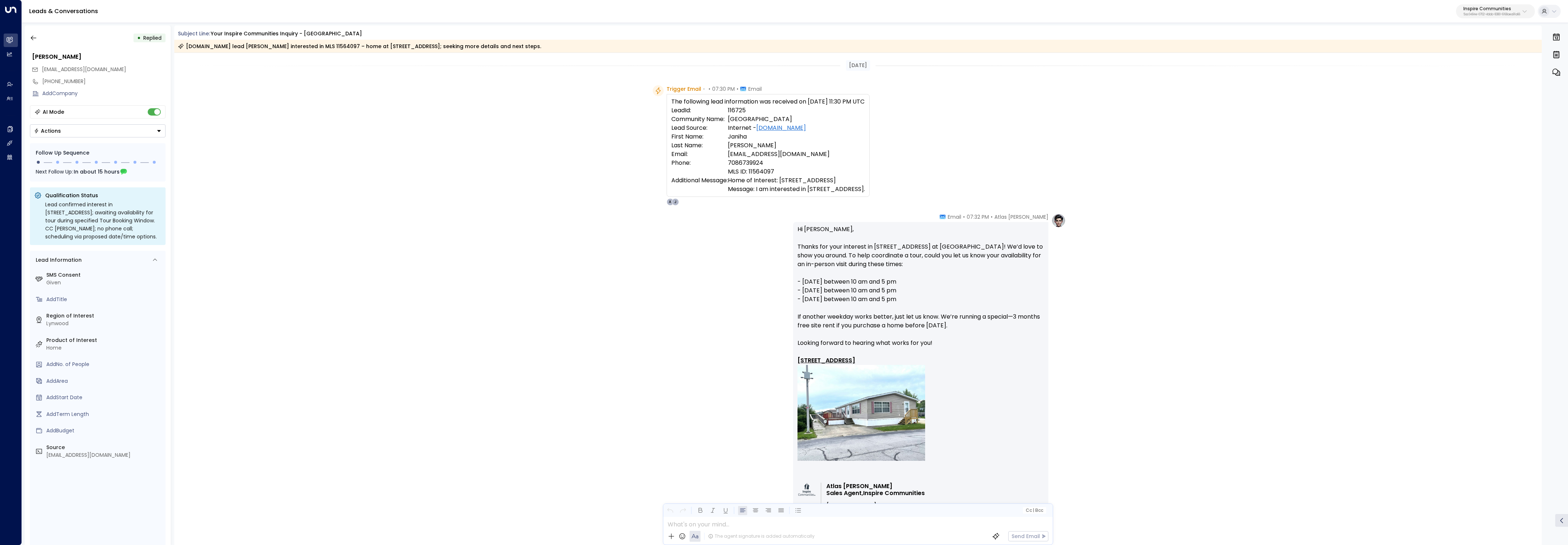
click at [1486, 13] on p "5ac0484e-0702-4bbb-8380-6168aea91a66" at bounding box center [1491, 15] width 57 height 3
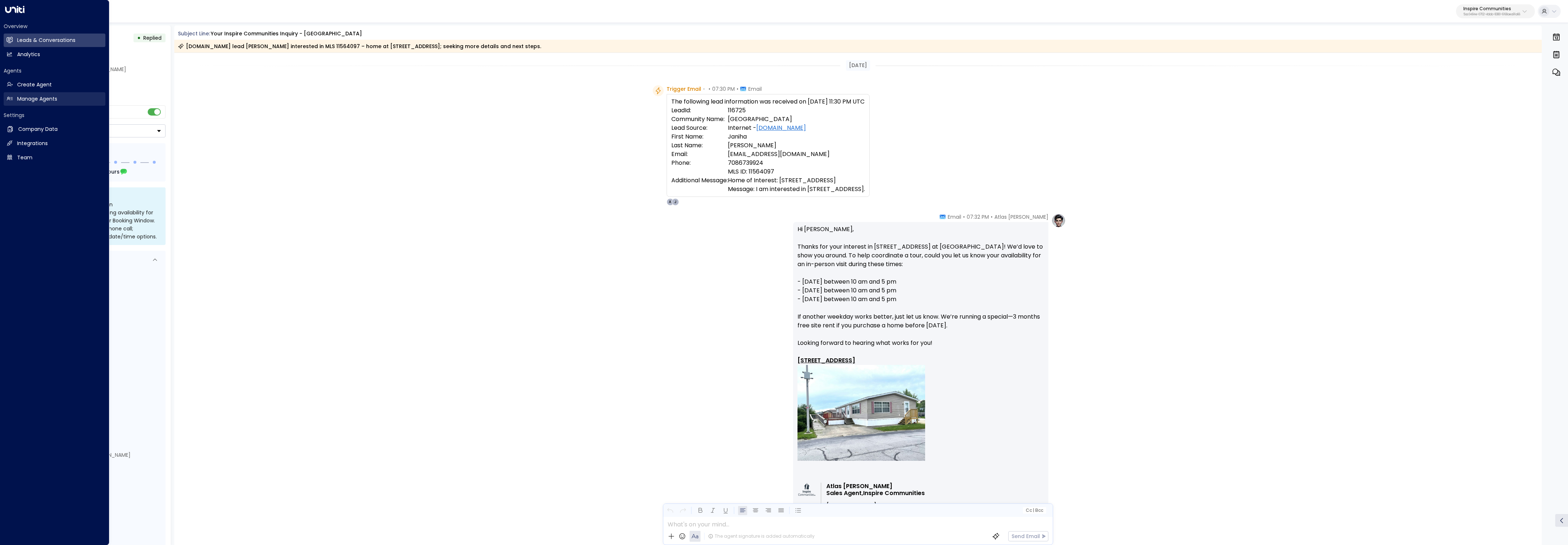
click at [8, 102] on link "Manage Agents Manage Agents" at bounding box center [54, 99] width 102 height 13
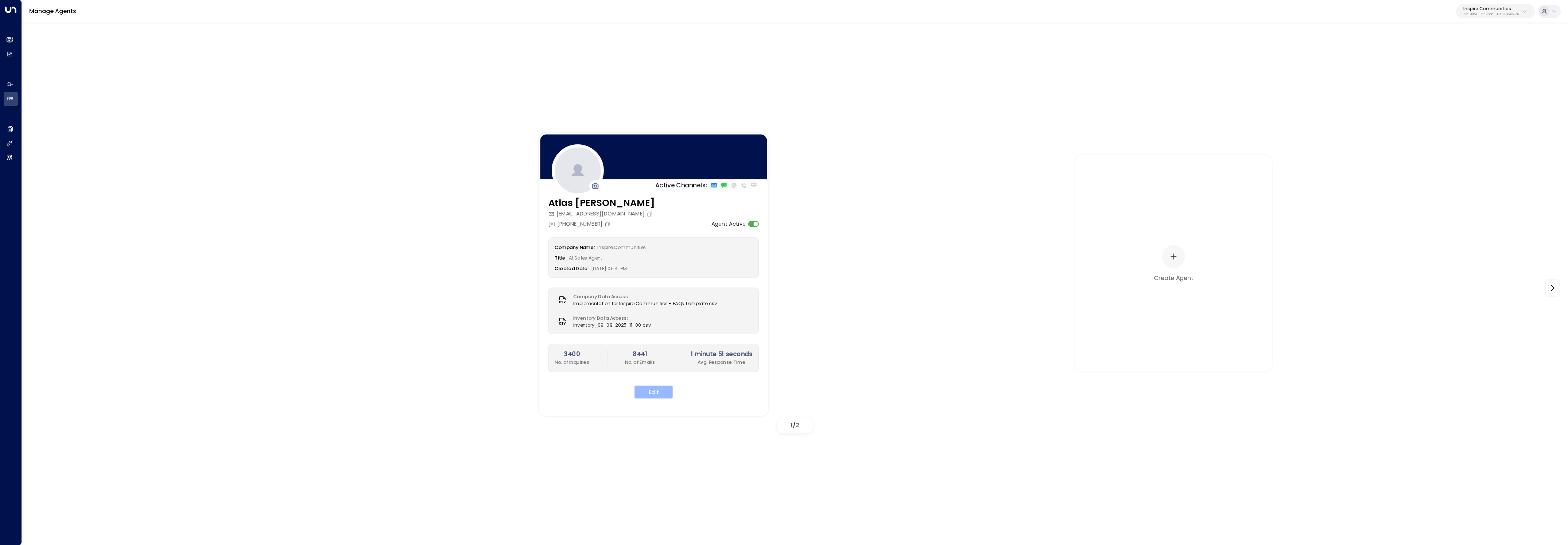
click at [646, 392] on button "Edit" at bounding box center [653, 392] width 38 height 13
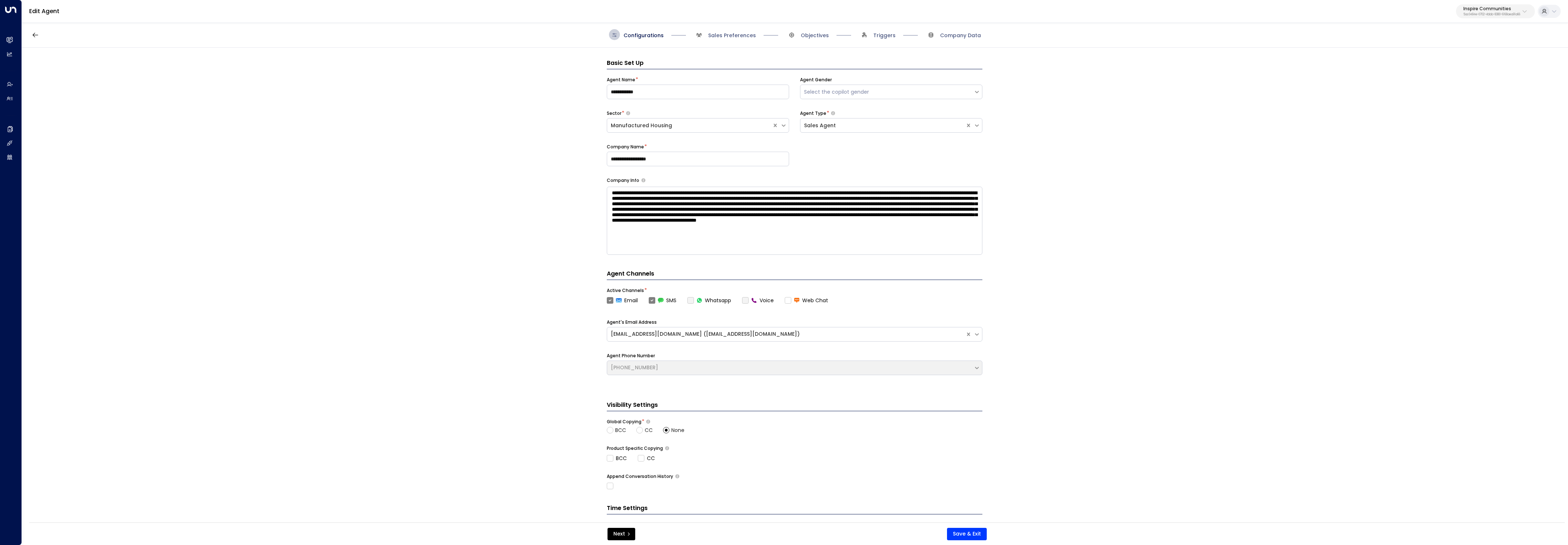
scroll to position [11, 0]
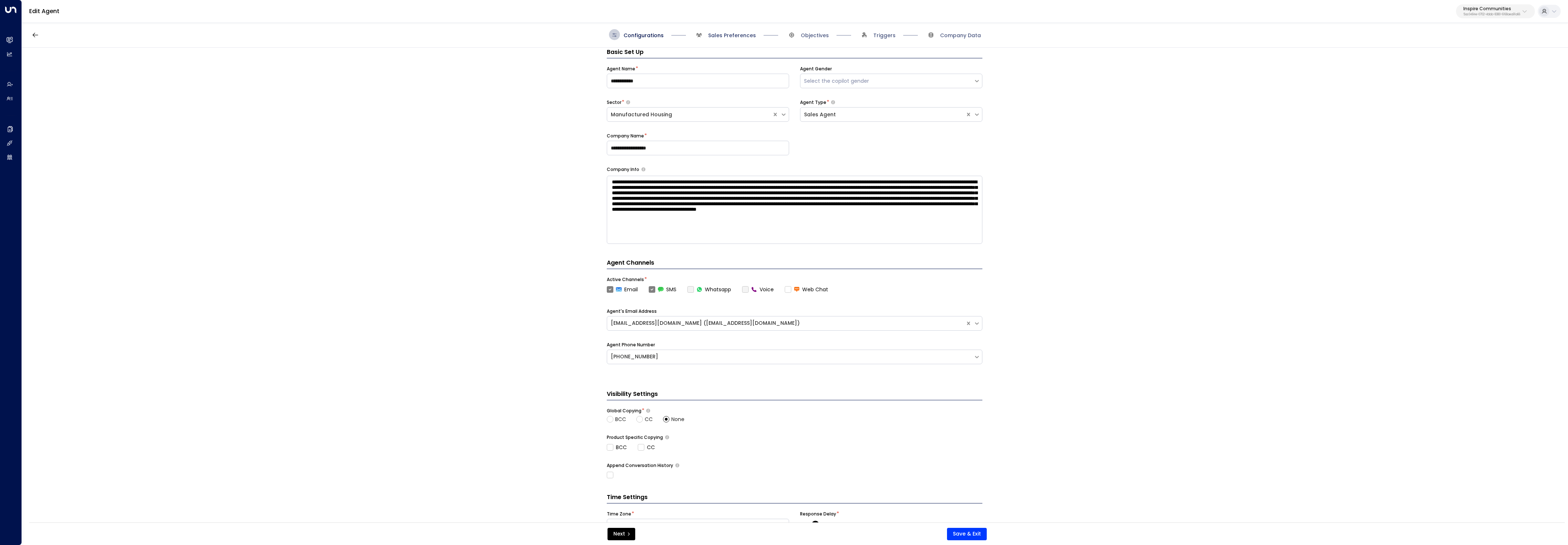
click at [739, 44] on div "Configurations Sales Preferences Objectives Triggers Company Data" at bounding box center [795, 35] width 1546 height 26
click at [739, 33] on span "Sales Preferences" at bounding box center [732, 35] width 47 height 7
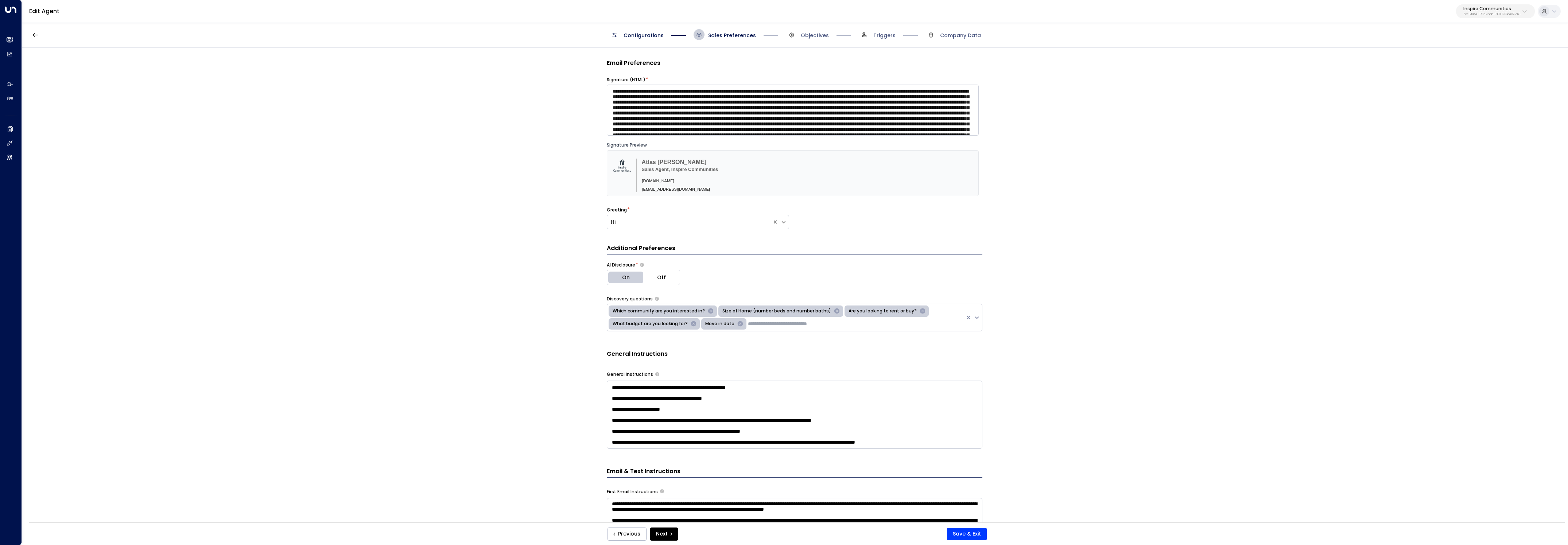
scroll to position [78, 0]
click at [965, 441] on textarea "**********" at bounding box center [794, 414] width 376 height 68
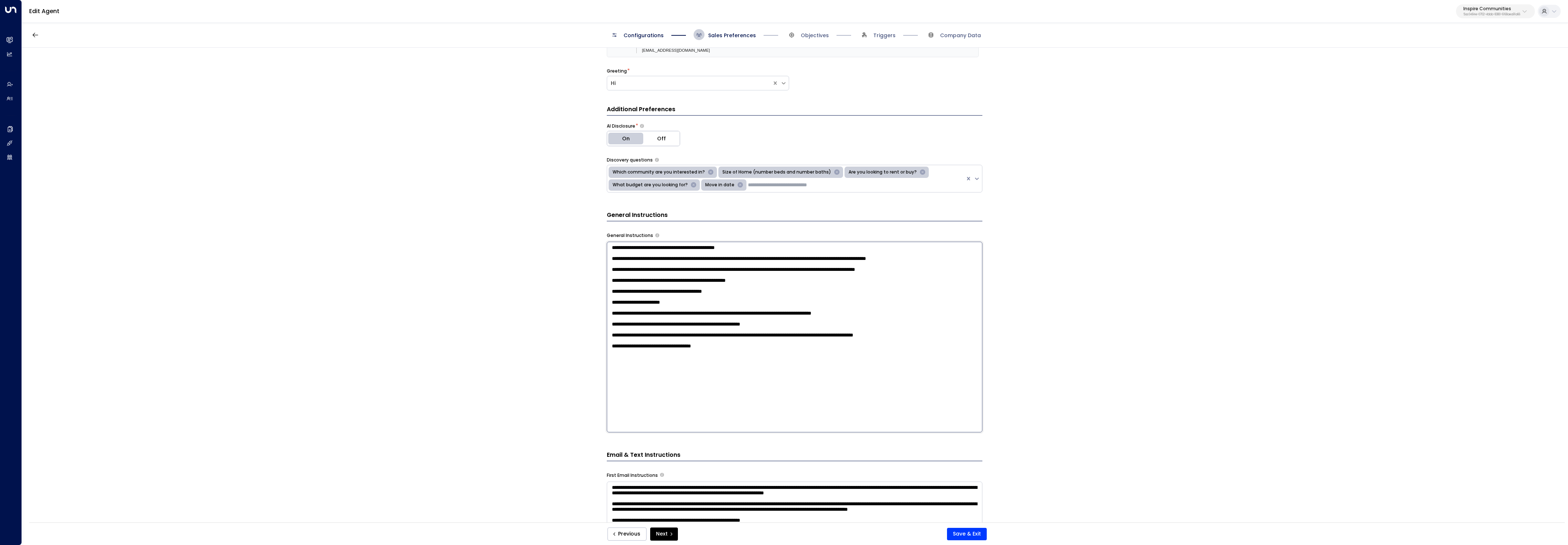
scroll to position [0, 0]
click at [687, 304] on textarea "**********" at bounding box center [794, 336] width 376 height 190
click at [686, 389] on textarea "**********" at bounding box center [794, 336] width 376 height 190
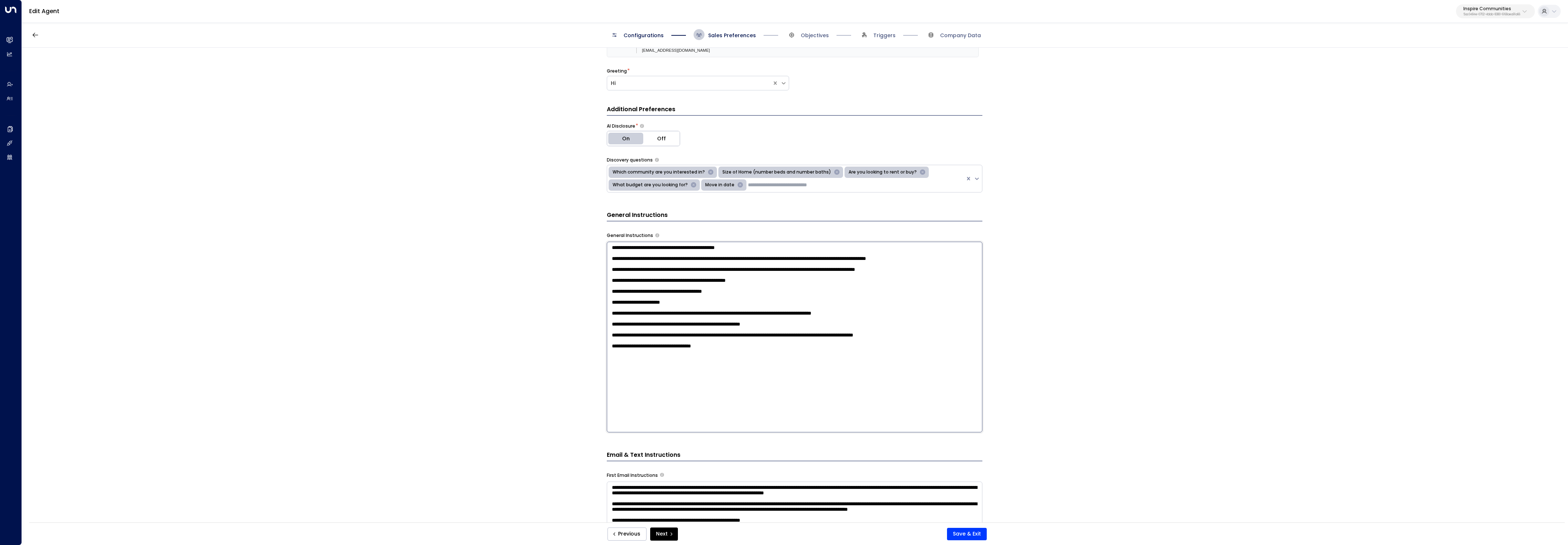
type textarea "**********"
click at [969, 529] on button "Save & Exit" at bounding box center [967, 533] width 40 height 12
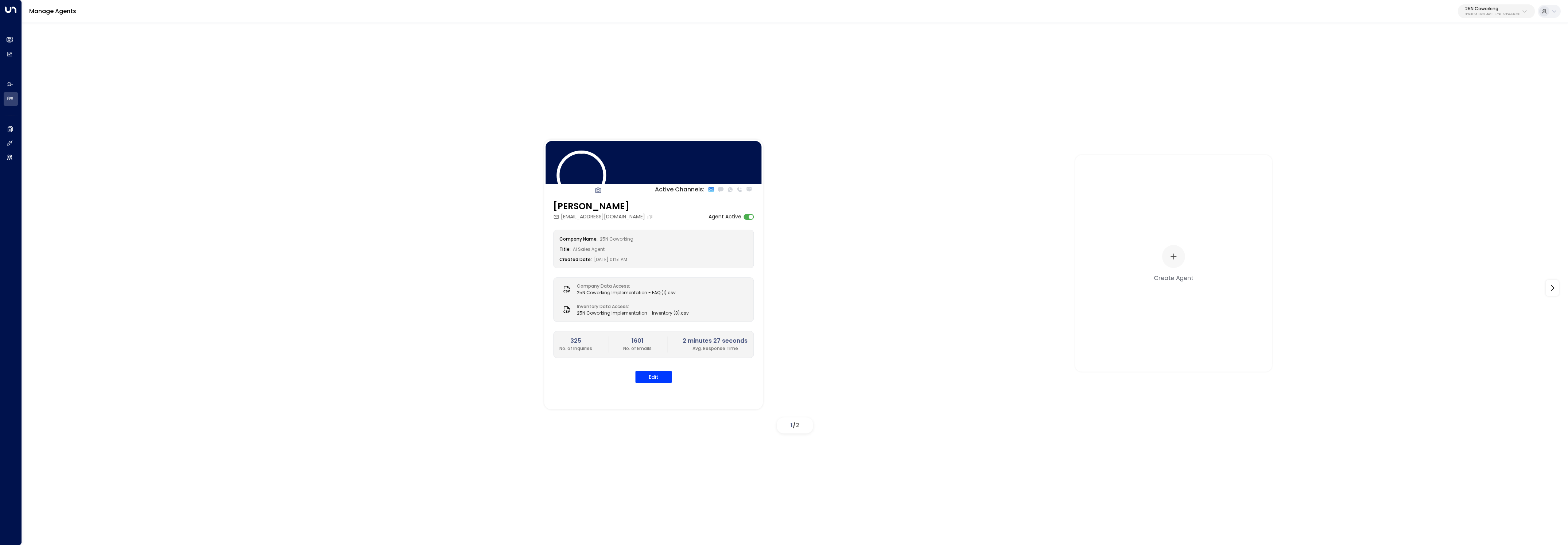
click at [1499, 16] on p "3b9800f4-81ca-4ec0-8758-72fbe4763f36" at bounding box center [1493, 15] width 55 height 3
type input "*"
type input "*******"
click at [1438, 61] on span "ID: 5ac0484e-0702-4bbb-8380-6168aea91a66" at bounding box center [1476, 61] width 105 height 7
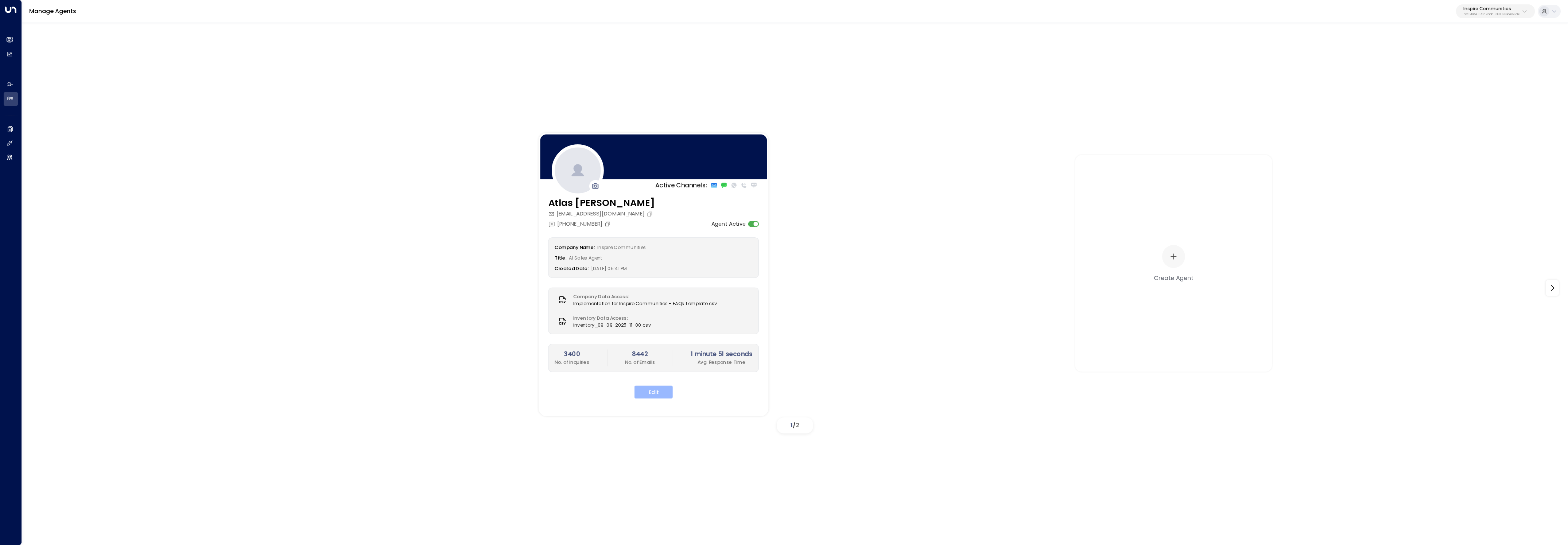
click at [652, 393] on button "Edit" at bounding box center [653, 392] width 38 height 13
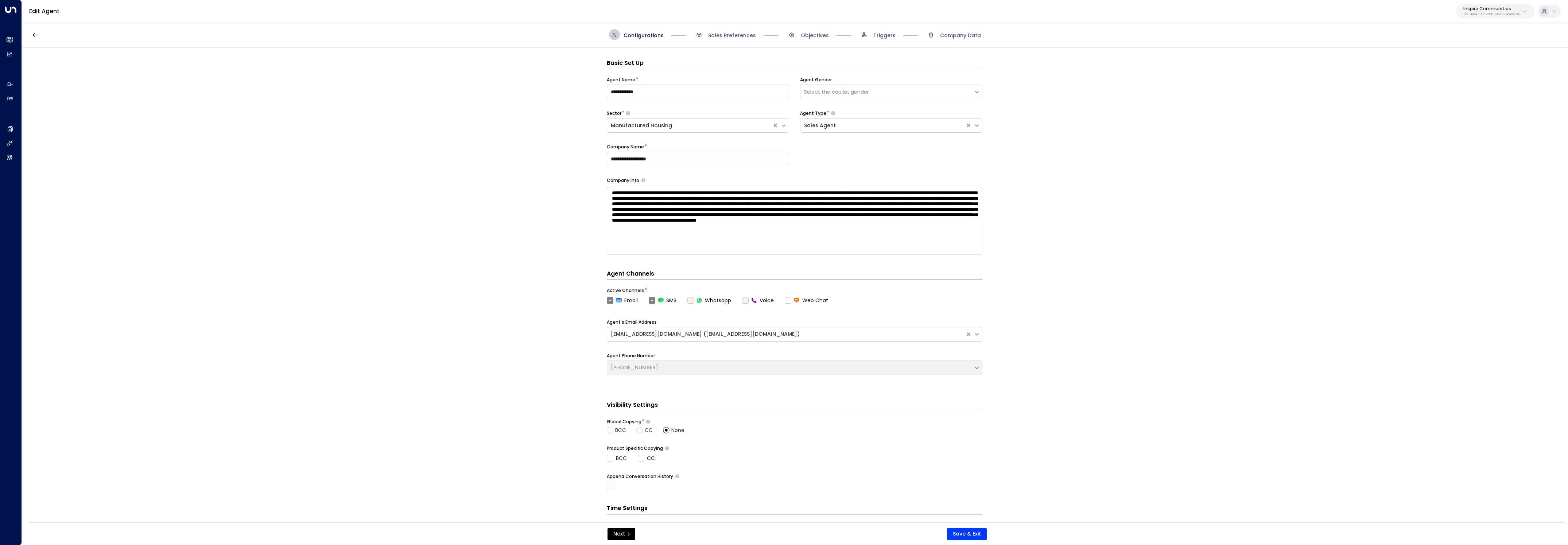
scroll to position [11, 0]
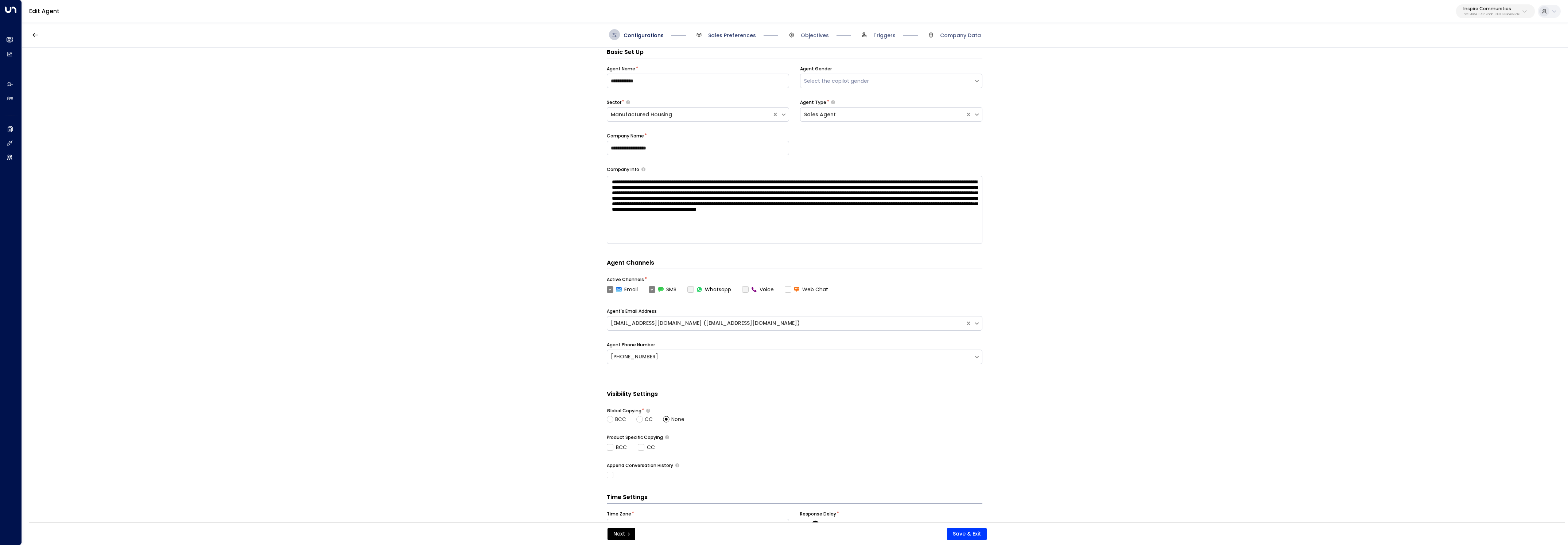
click at [737, 36] on span "Sales Preferences" at bounding box center [732, 35] width 47 height 7
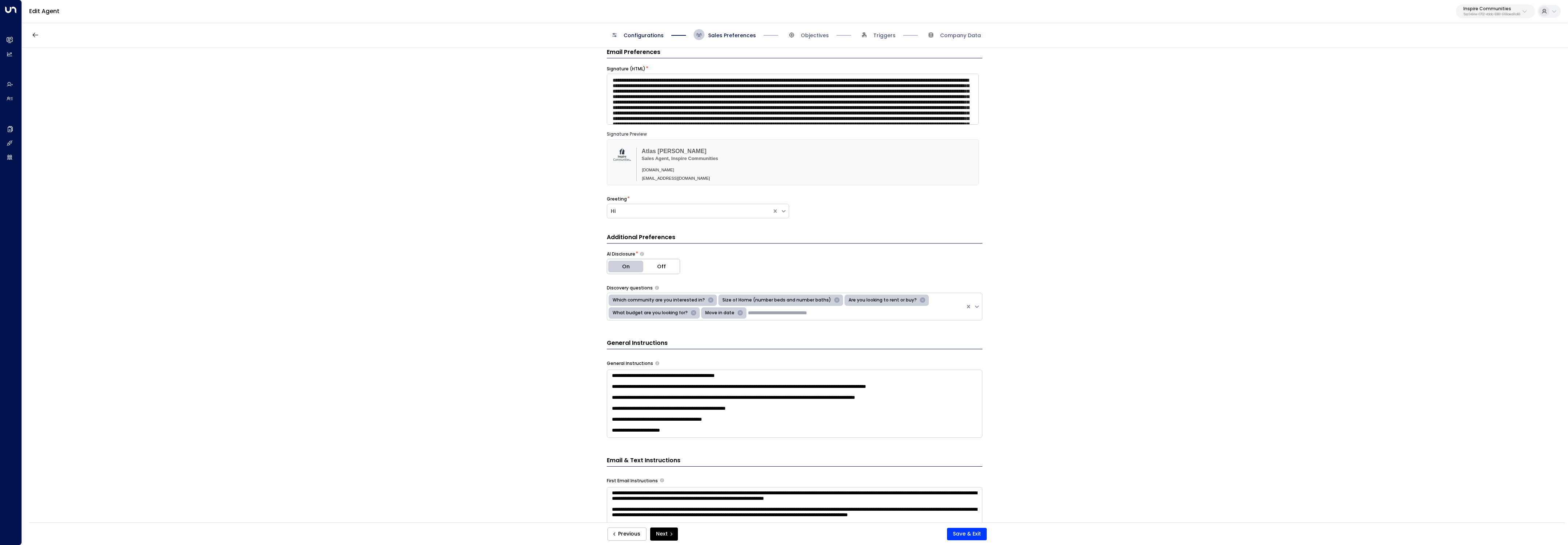
click at [737, 30] on span "Sales Preferences" at bounding box center [724, 35] width 62 height 11
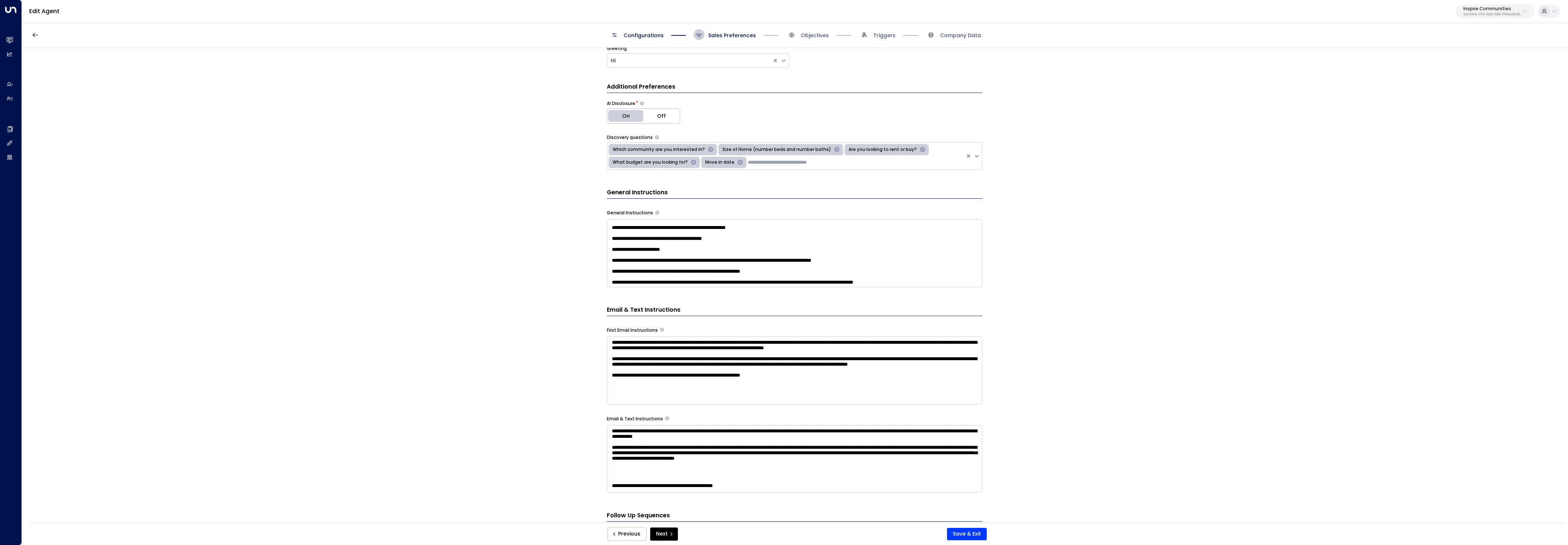
scroll to position [86, 0]
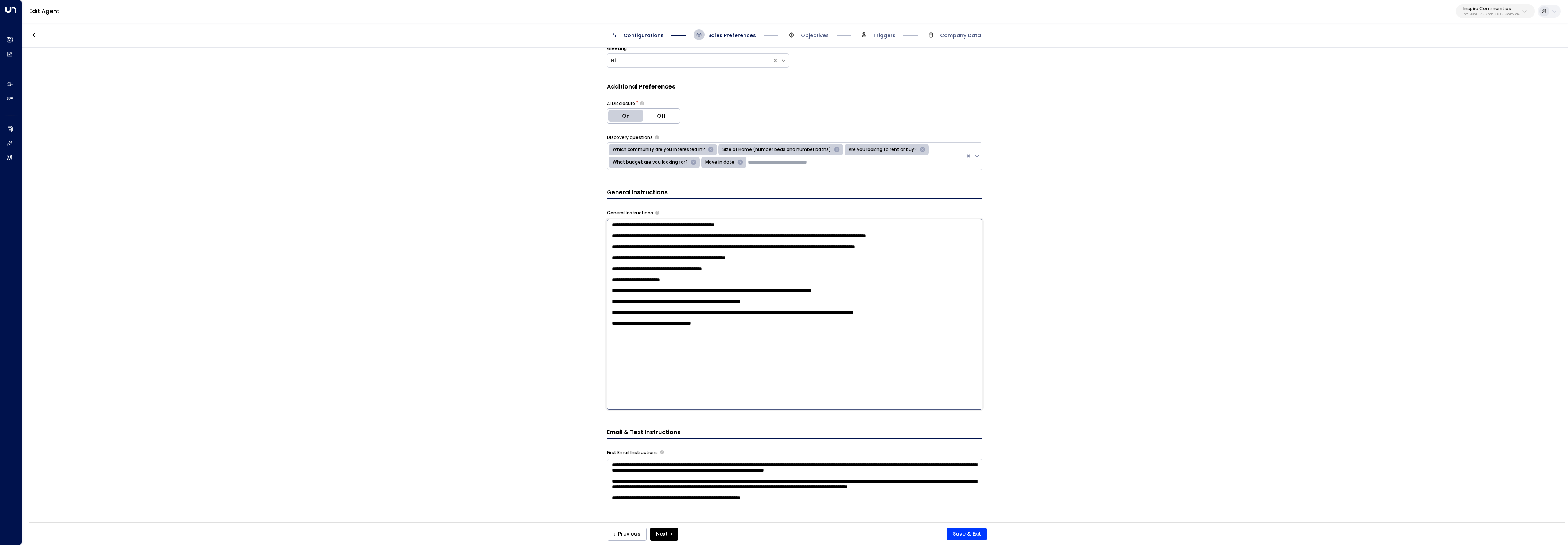
click at [747, 279] on textarea "**********" at bounding box center [794, 314] width 376 height 190
paste textarea "**********"
click at [789, 380] on textarea at bounding box center [794, 314] width 376 height 190
click at [790, 387] on textarea at bounding box center [794, 314] width 376 height 190
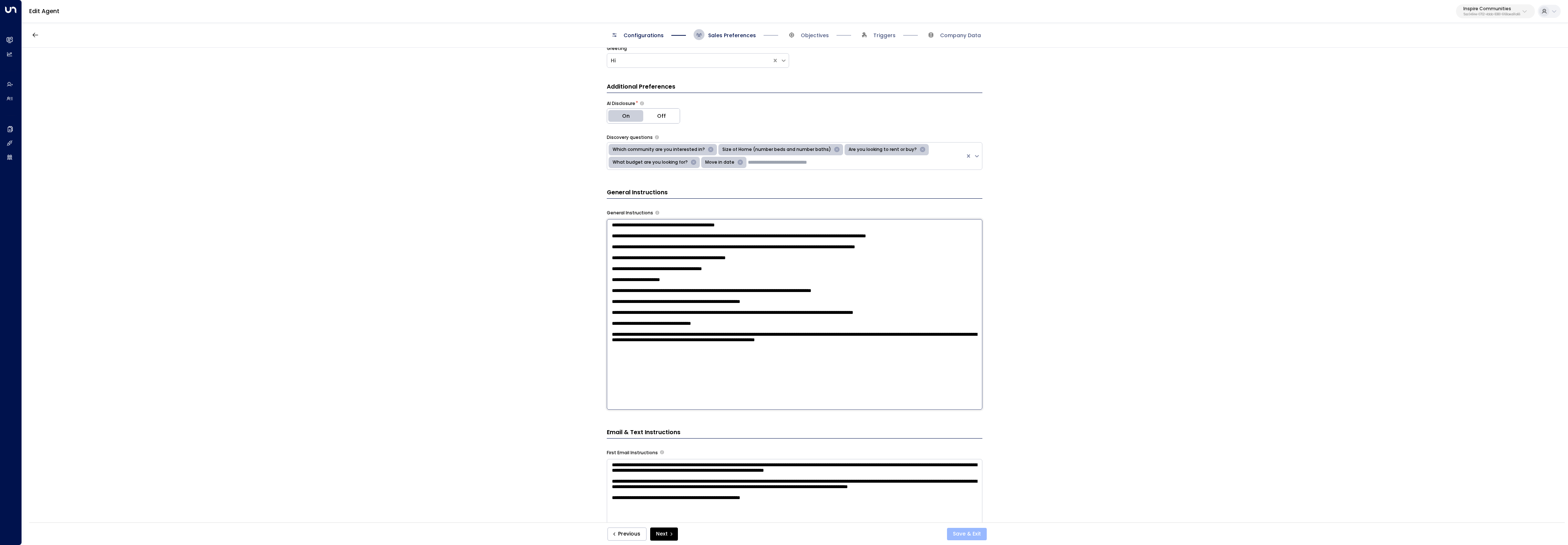
type textarea "**********"
click at [984, 527] on button "Save & Exit" at bounding box center [967, 533] width 40 height 12
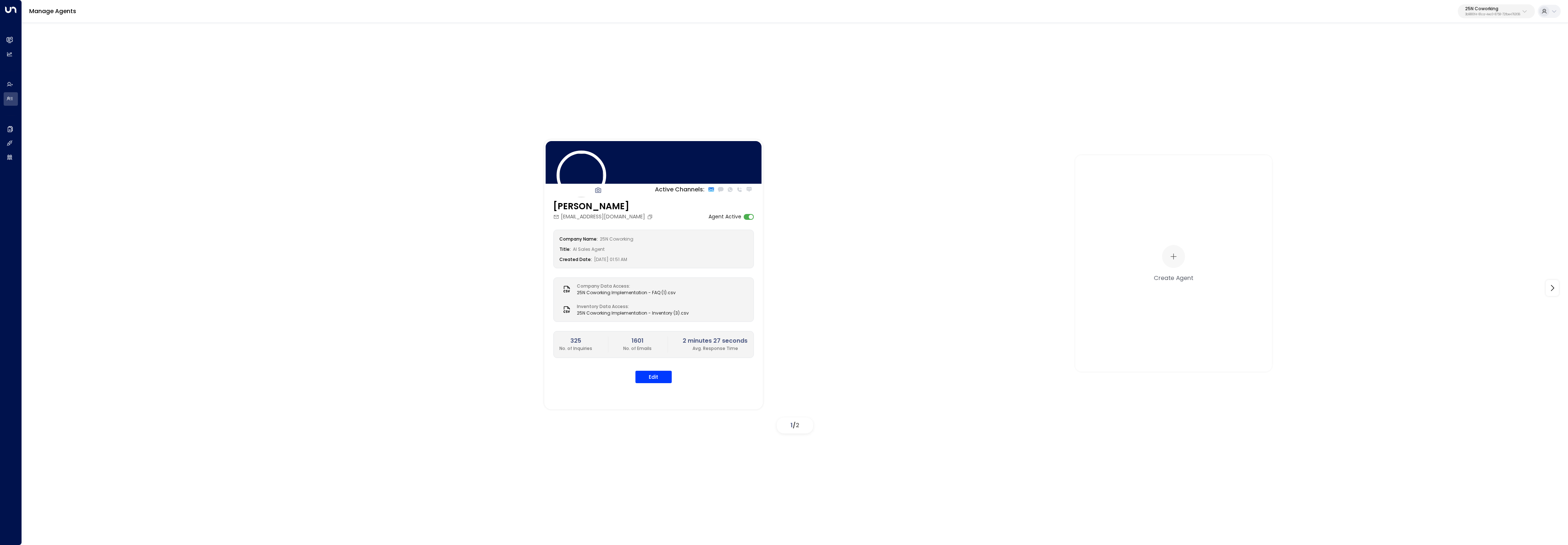
click at [1489, 19] on div "Manage Agents 25N Coworking 3b9800f4-81ca-4ec0-8758-72fbe4763f36" at bounding box center [795, 12] width 1546 height 23
click at [1477, 16] on p "3b9800f4-81ca-4ec0-8758-72fbe4763f36" at bounding box center [1493, 15] width 55 height 3
click at [1483, 38] on input "text" at bounding box center [1476, 40] width 107 height 13
type input "********"
click at [1427, 66] on li "Uniti Clients ID: 6902fd4e-8299-4f33-bc1d-ae4eb0a453cf" at bounding box center [1476, 58] width 111 height 19
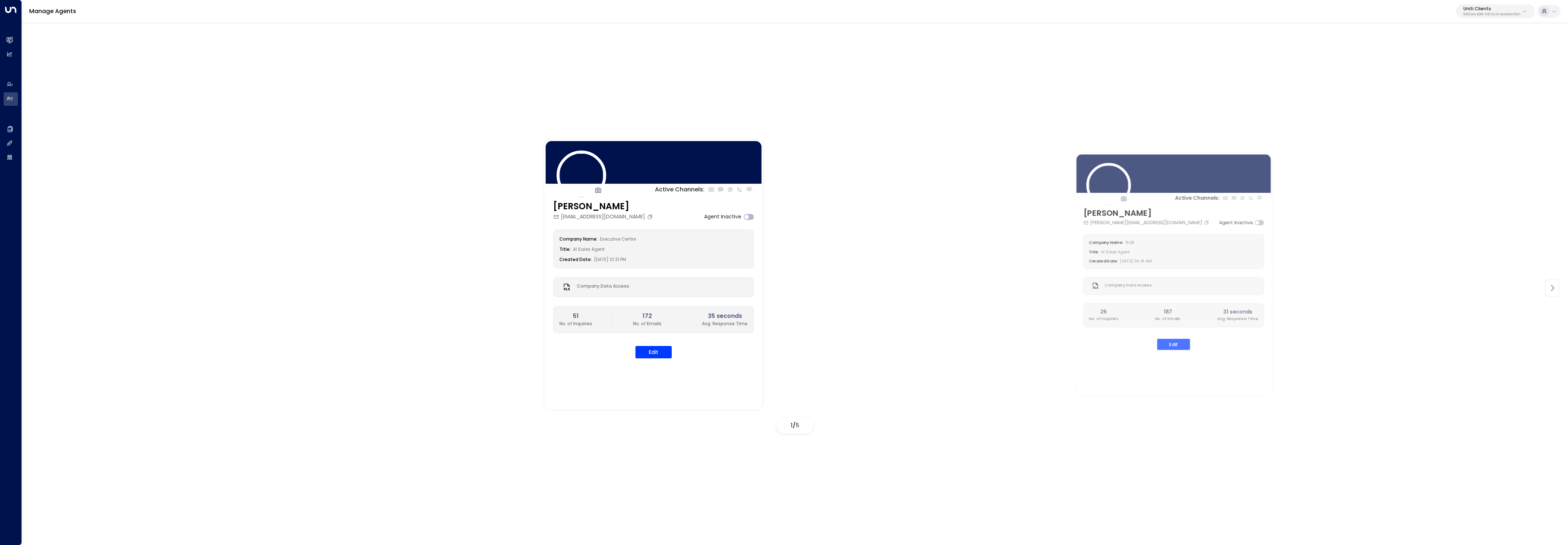
click at [1555, 285] on icon at bounding box center [1552, 288] width 9 height 9
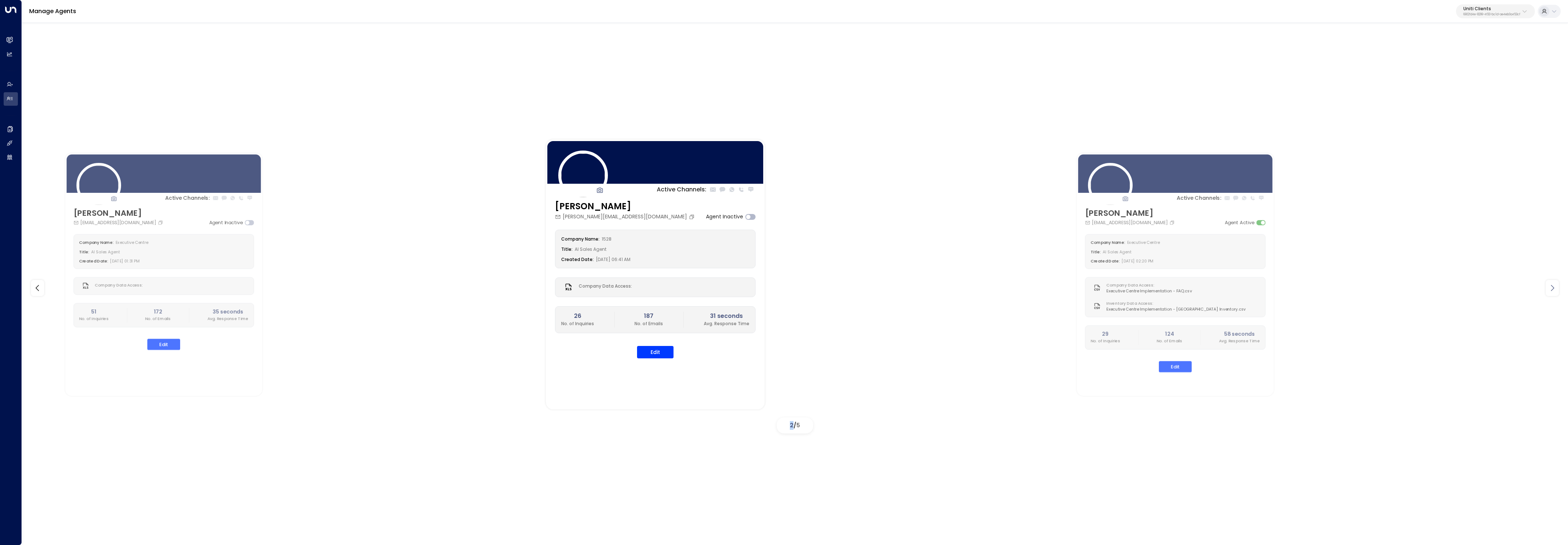
click at [1555, 285] on icon at bounding box center [1552, 288] width 9 height 9
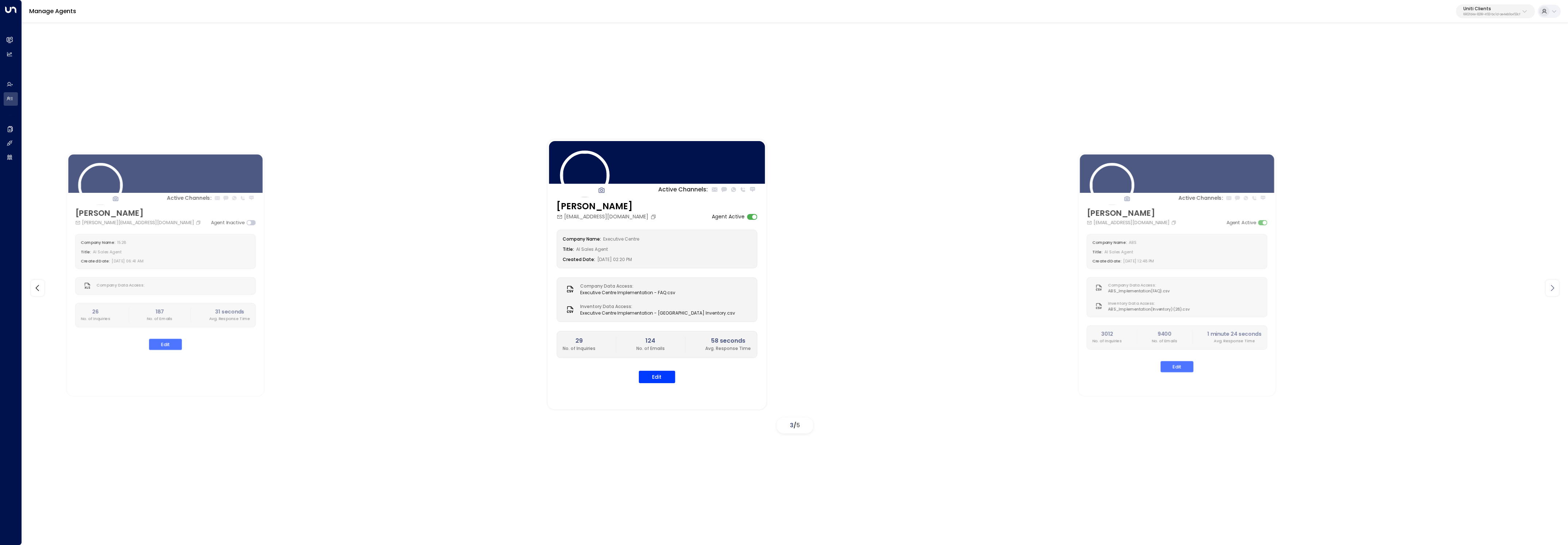
click at [1555, 285] on icon at bounding box center [1552, 288] width 9 height 9
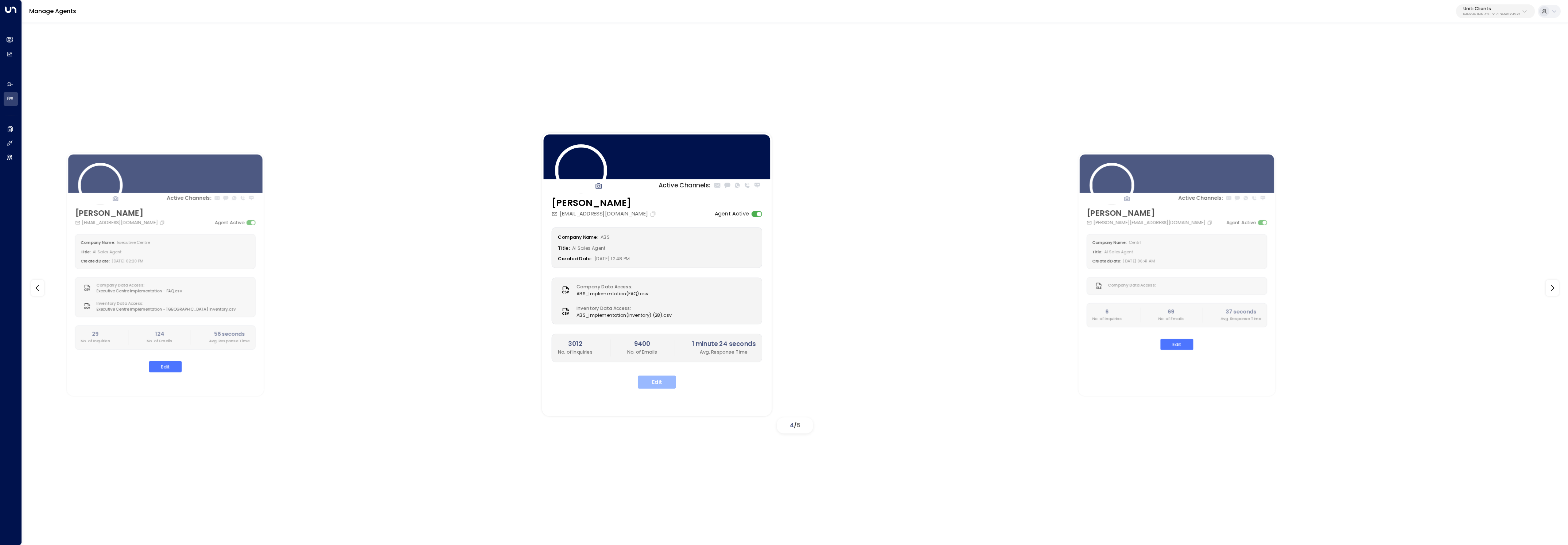
click at [663, 377] on button "Edit" at bounding box center [657, 382] width 38 height 13
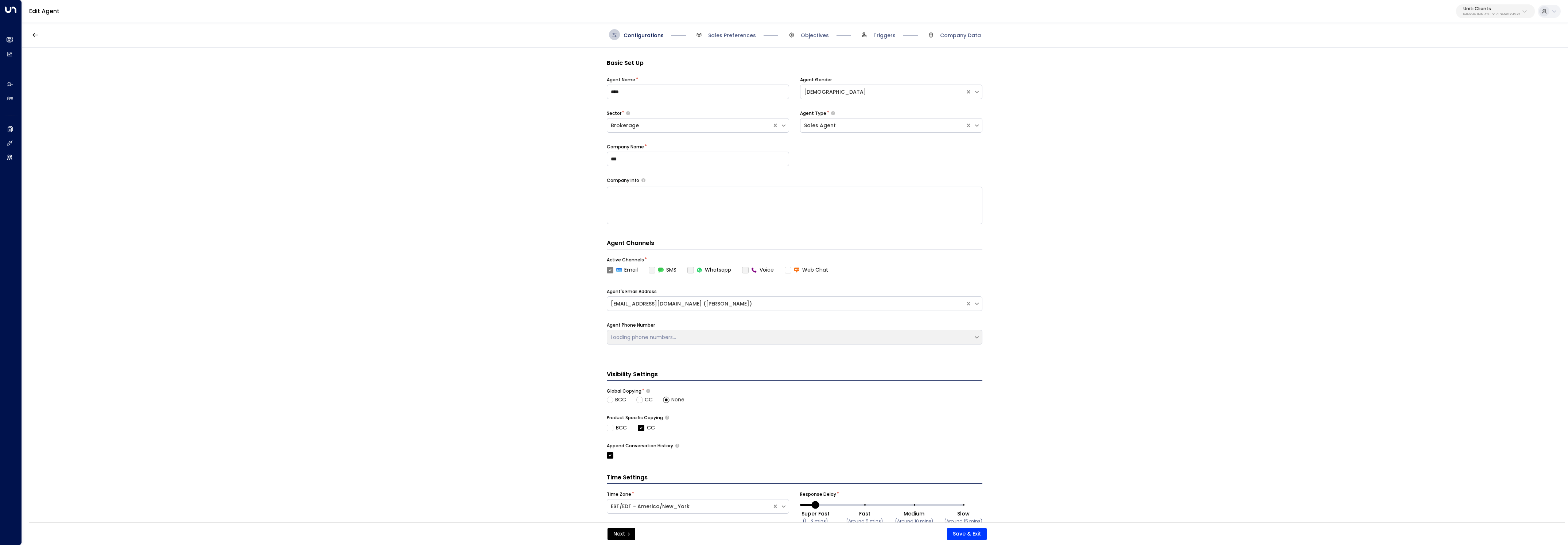
scroll to position [11, 0]
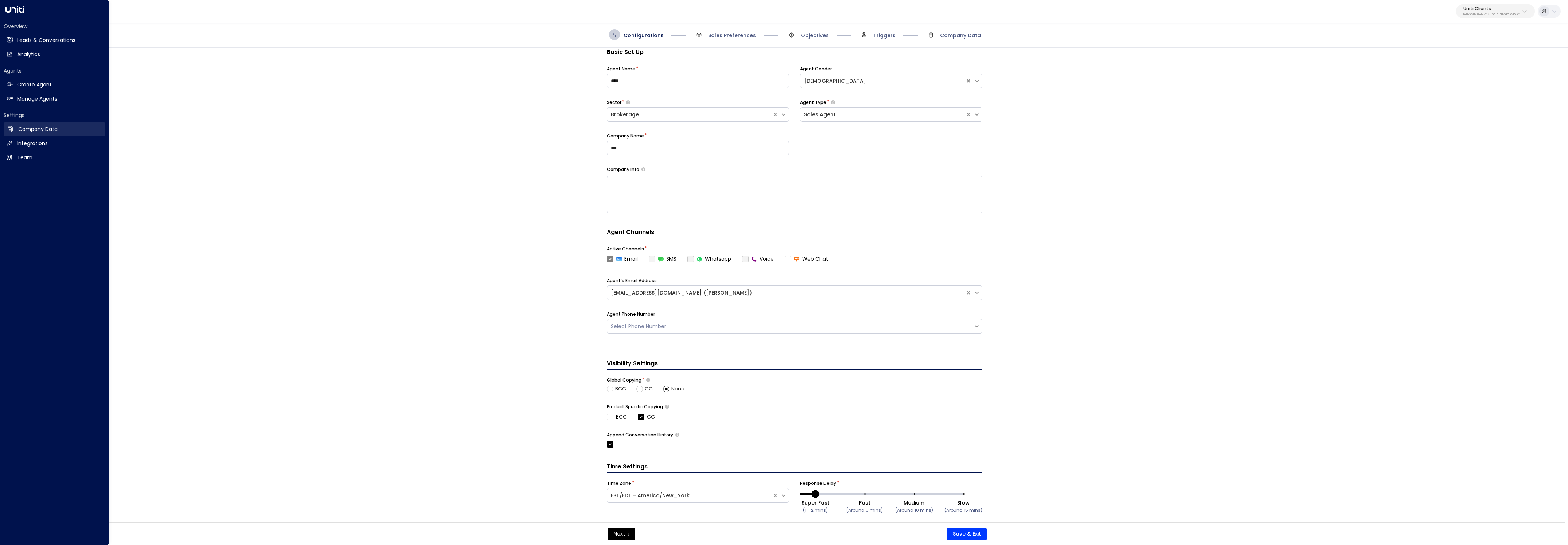
click at [15, 132] on link "Company Data Company Data" at bounding box center [54, 129] width 102 height 13
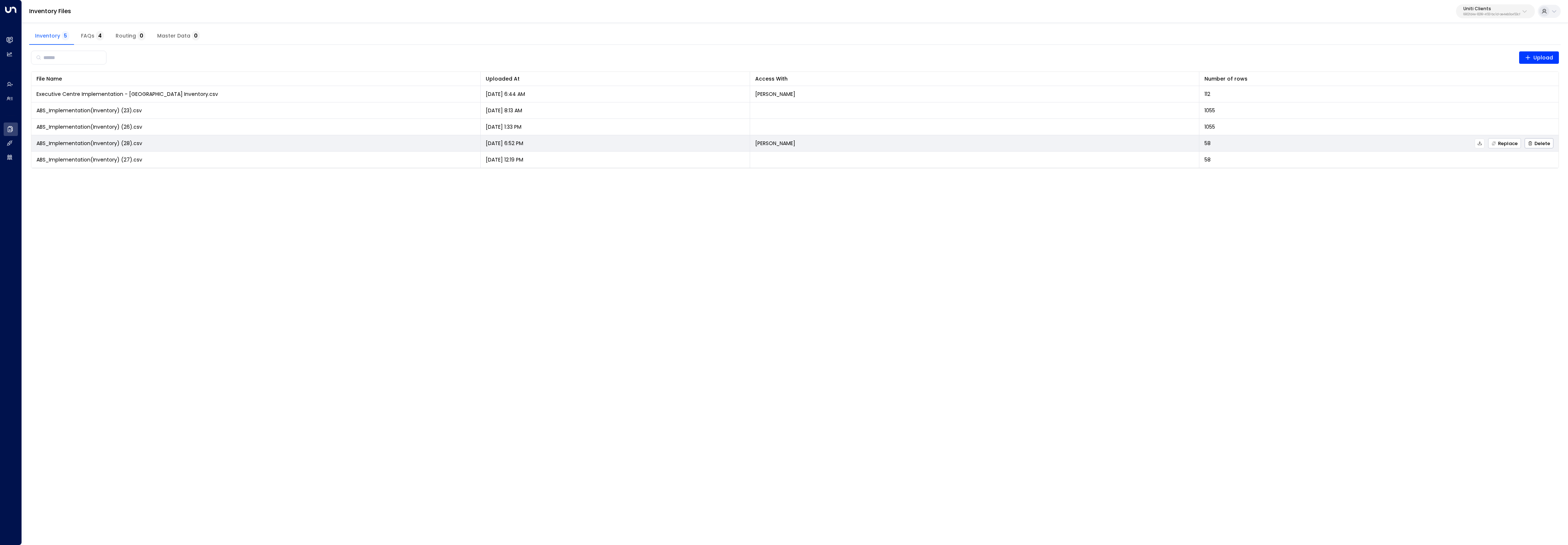
click at [1499, 146] on span "Replace" at bounding box center [1504, 144] width 26 height 5
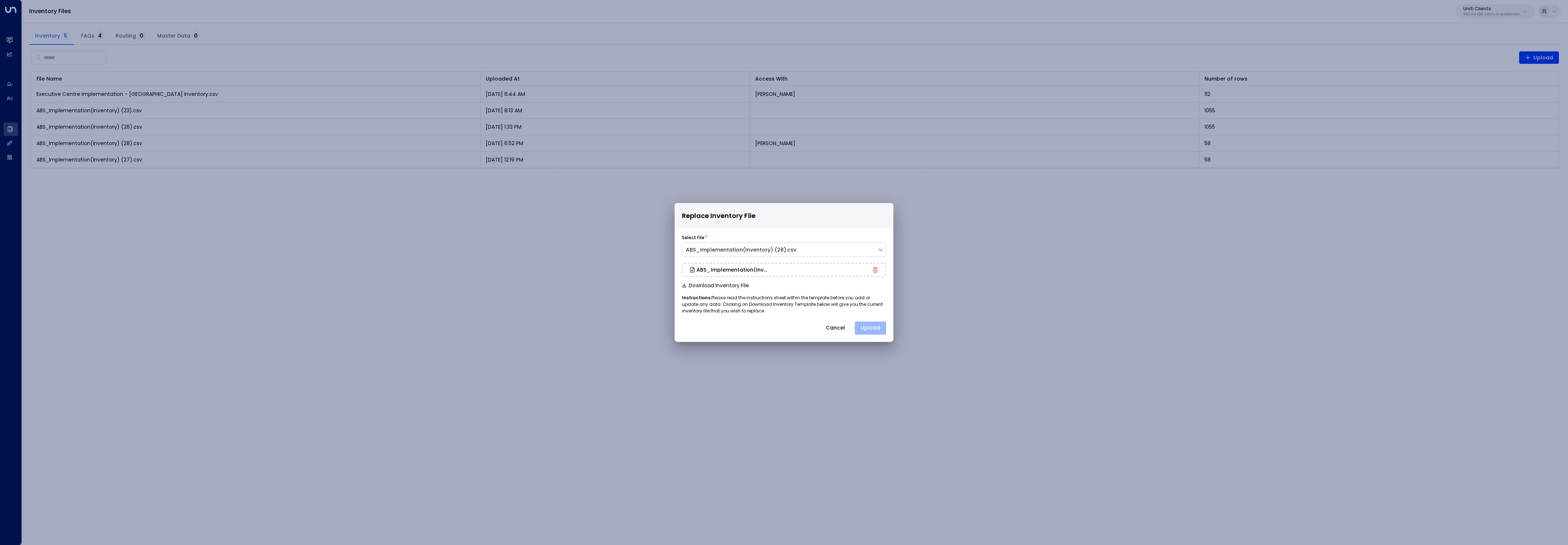
click at [875, 327] on button "Upload" at bounding box center [870, 328] width 32 height 13
